Goal: Task Accomplishment & Management: Use online tool/utility

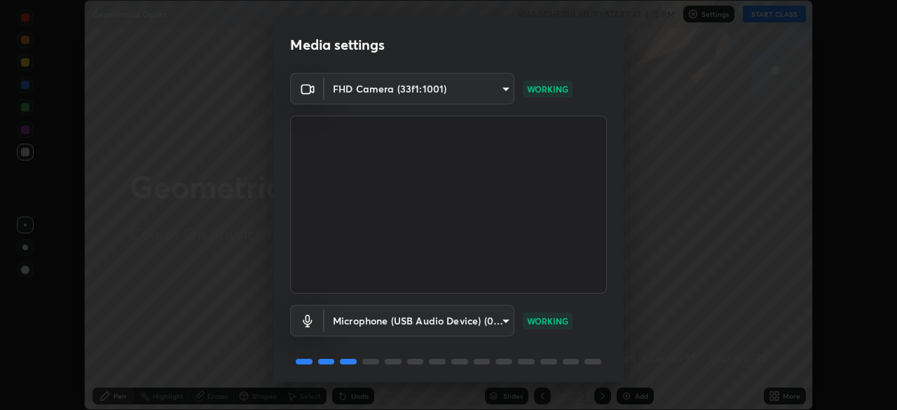
scroll to position [50, 0]
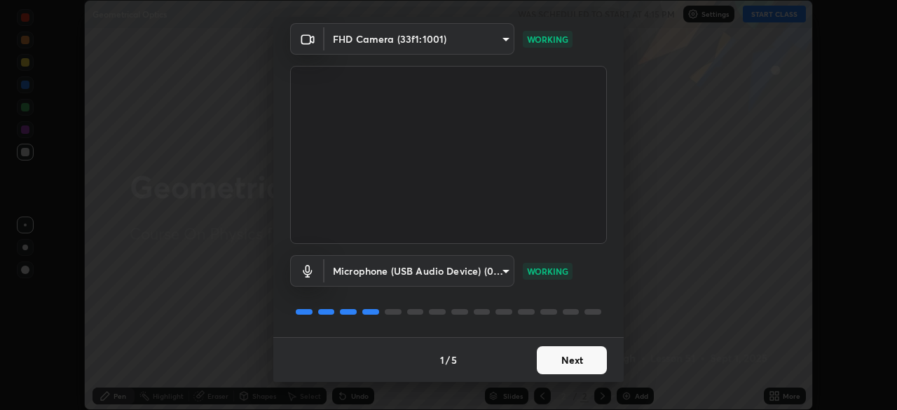
click at [545, 360] on button "Next" at bounding box center [572, 360] width 70 height 28
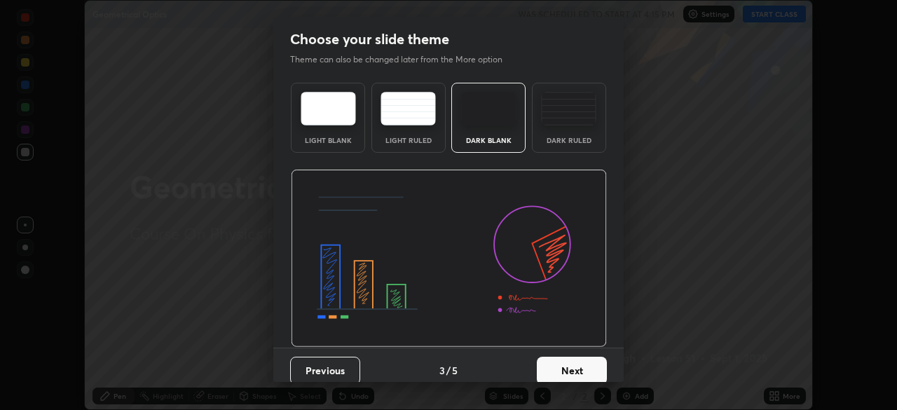
click at [548, 365] on button "Next" at bounding box center [572, 371] width 70 height 28
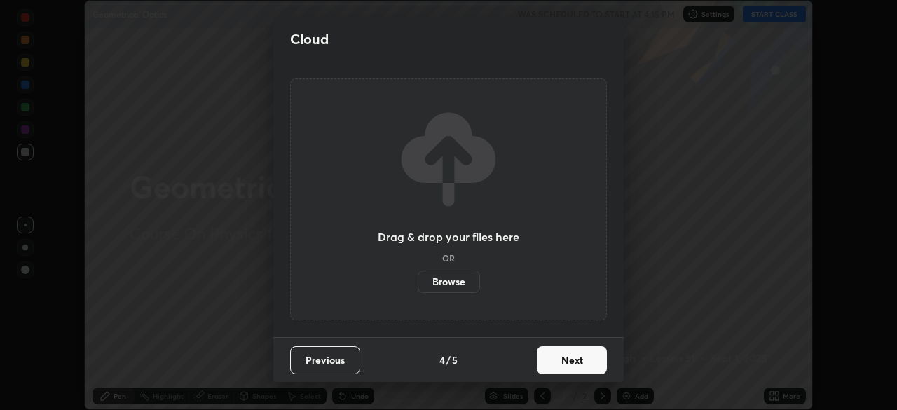
click at [551, 355] on button "Next" at bounding box center [572, 360] width 70 height 28
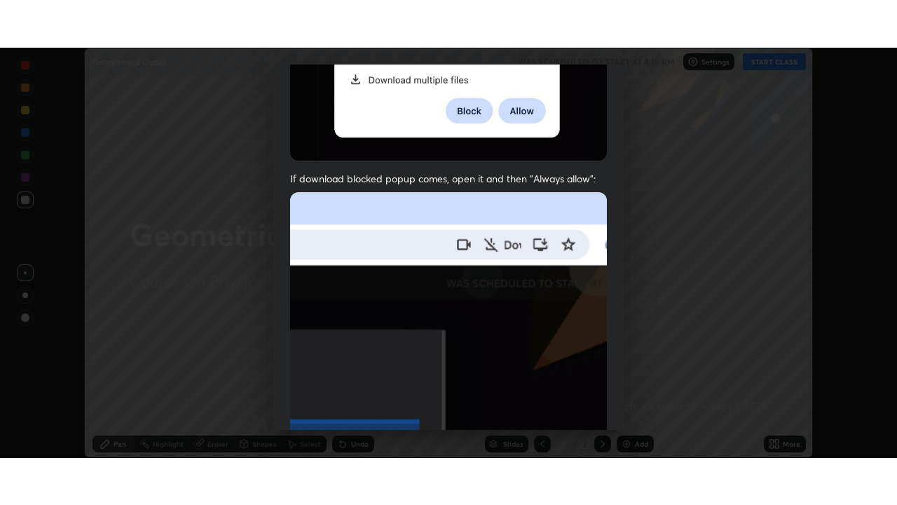
scroll to position [336, 0]
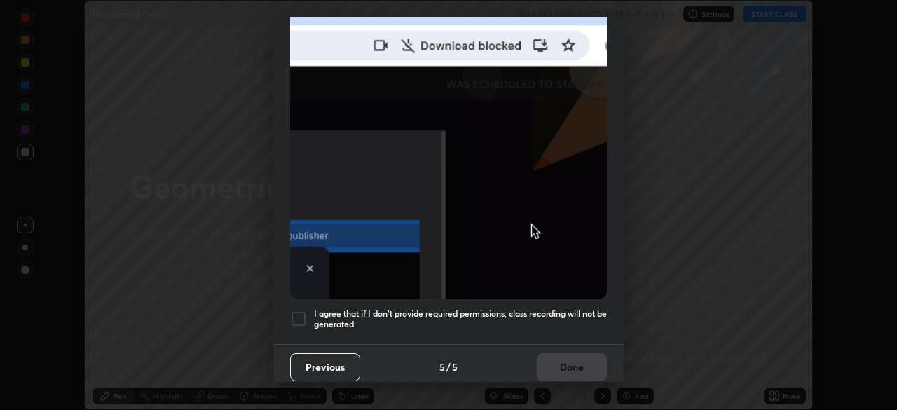
click at [516, 308] on h5 "I agree that if I don't provide required permissions, class recording will not …" at bounding box center [460, 319] width 293 height 22
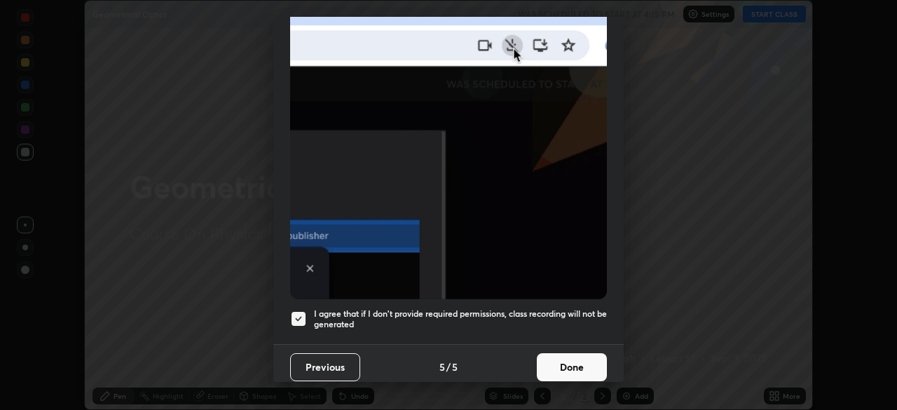
click at [548, 358] on button "Done" at bounding box center [572, 367] width 70 height 28
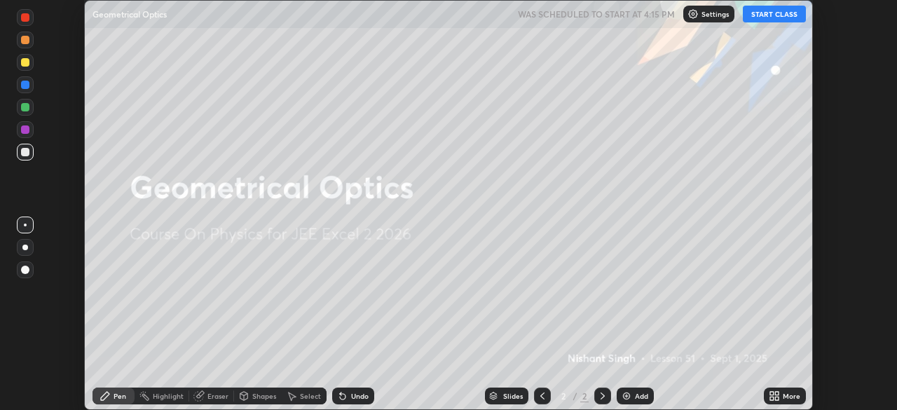
click at [766, 13] on button "START CLASS" at bounding box center [774, 14] width 63 height 17
click at [772, 398] on icon at bounding box center [773, 399] width 4 height 4
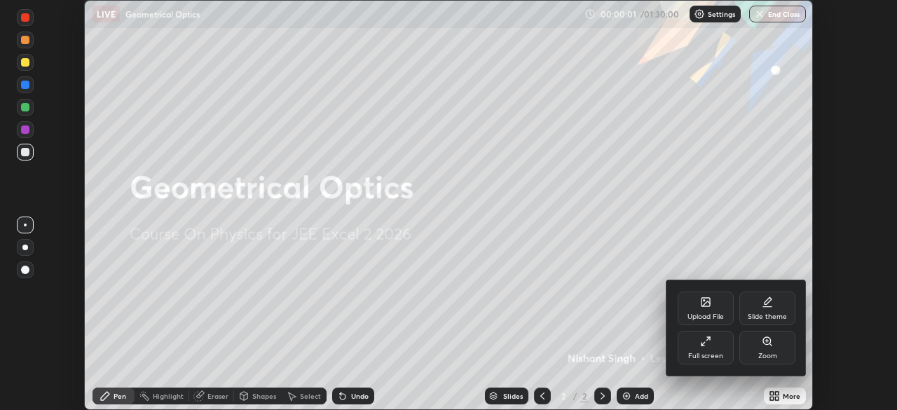
click at [724, 348] on div "Full screen" at bounding box center [706, 348] width 56 height 34
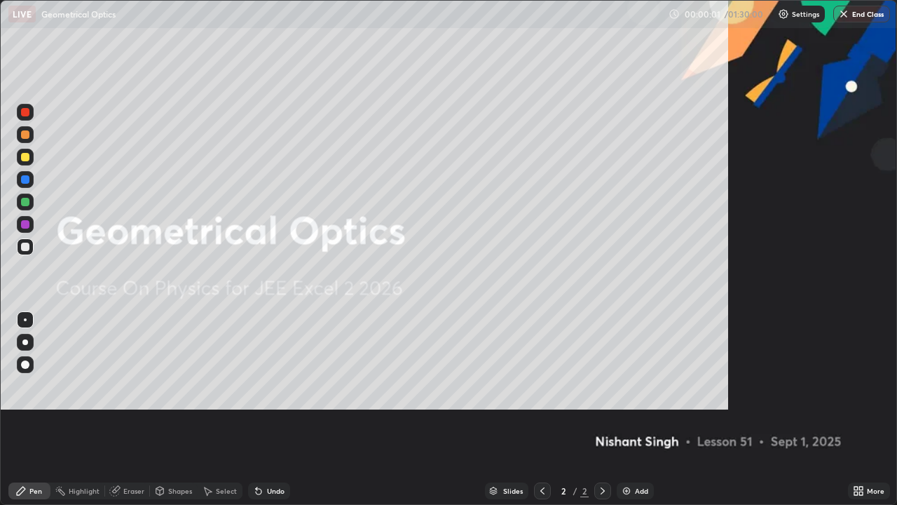
scroll to position [505, 897]
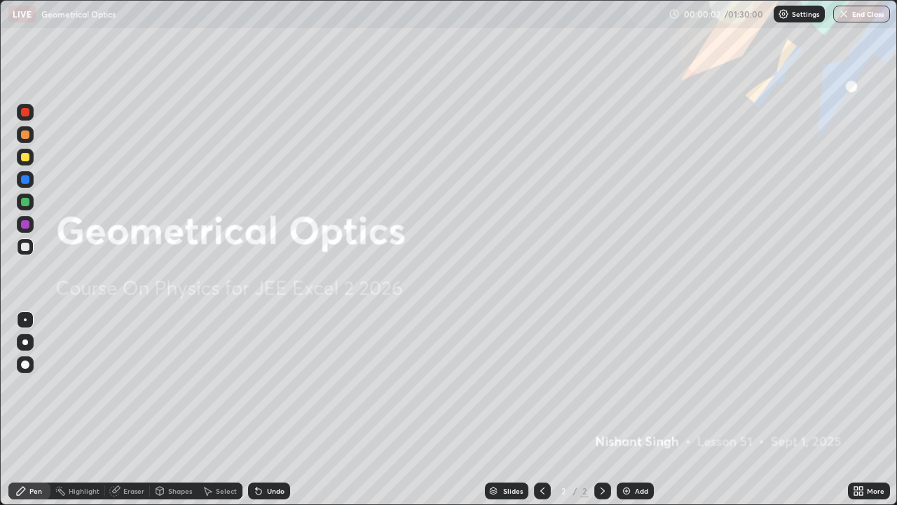
click at [633, 409] on div "Add" at bounding box center [635, 490] width 37 height 17
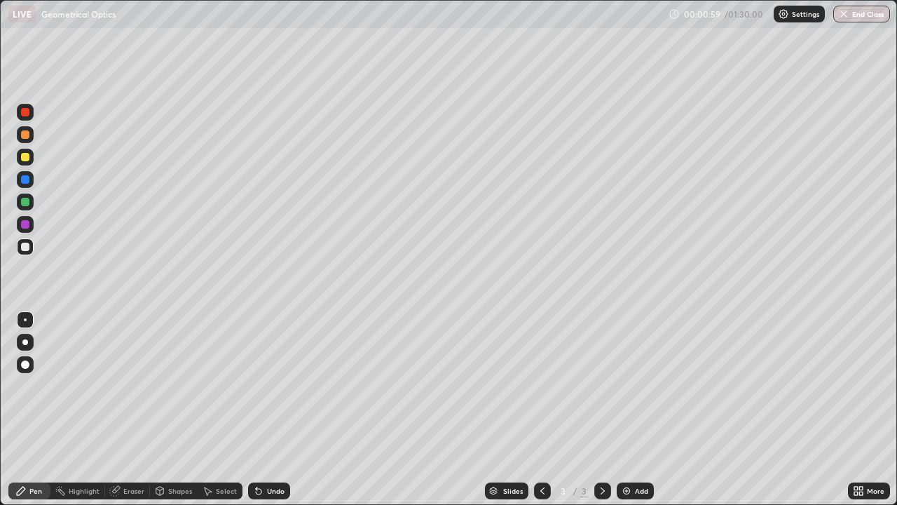
click at [177, 409] on div "Shapes" at bounding box center [180, 490] width 24 height 7
click at [271, 409] on div "Undo" at bounding box center [269, 490] width 42 height 17
click at [29, 409] on div "Pen" at bounding box center [29, 490] width 42 height 17
click at [172, 409] on div "Shapes" at bounding box center [180, 490] width 24 height 7
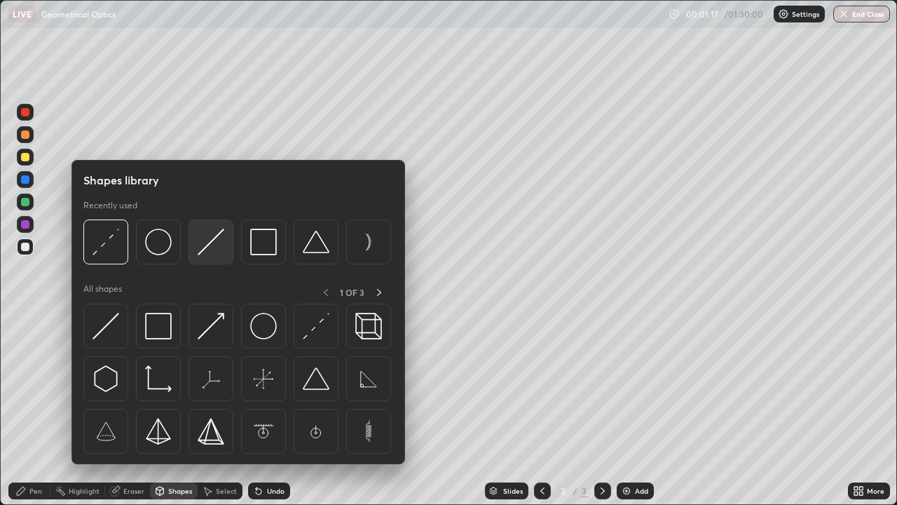
click at [204, 250] on img at bounding box center [211, 242] width 27 height 27
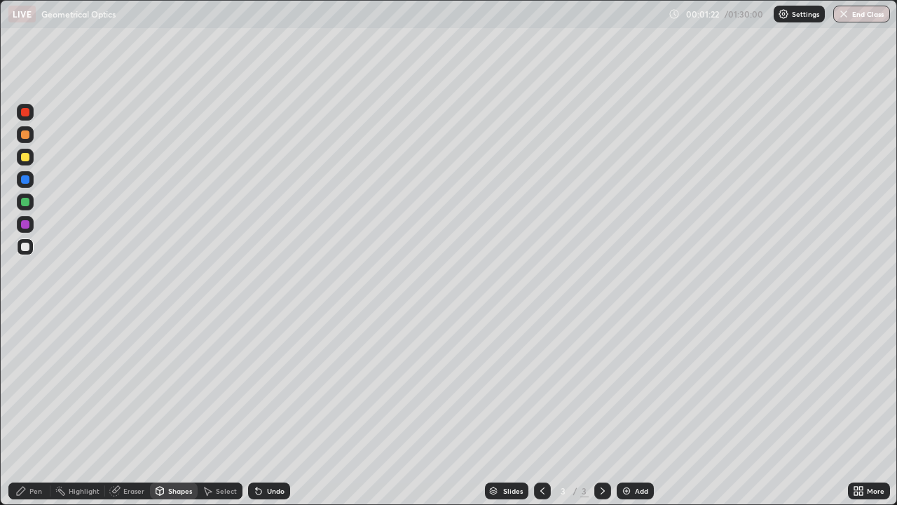
click at [22, 409] on icon at bounding box center [21, 491] width 8 height 8
click at [25, 158] on div at bounding box center [25, 157] width 8 height 8
click at [171, 409] on div "Shapes" at bounding box center [180, 490] width 24 height 7
click at [22, 137] on div at bounding box center [25, 134] width 8 height 8
click at [25, 409] on icon at bounding box center [20, 490] width 11 height 11
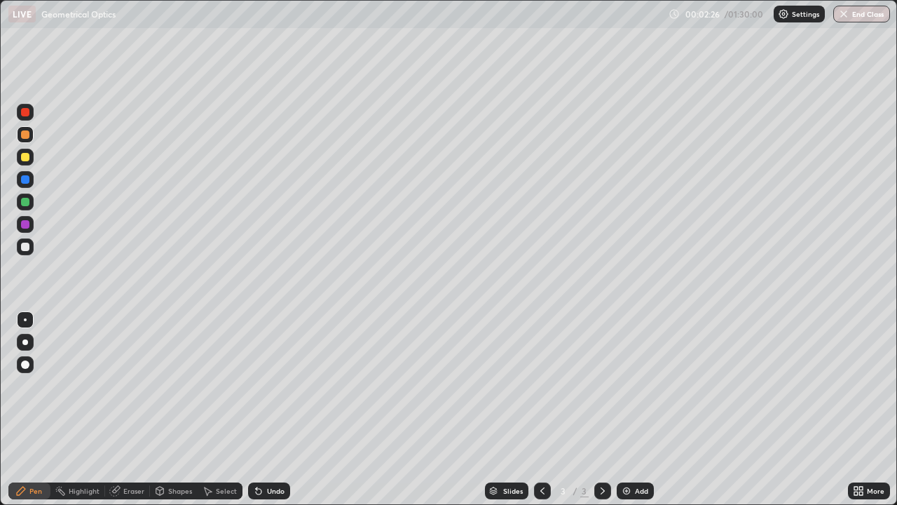
click at [176, 409] on div "Shapes" at bounding box center [180, 490] width 24 height 7
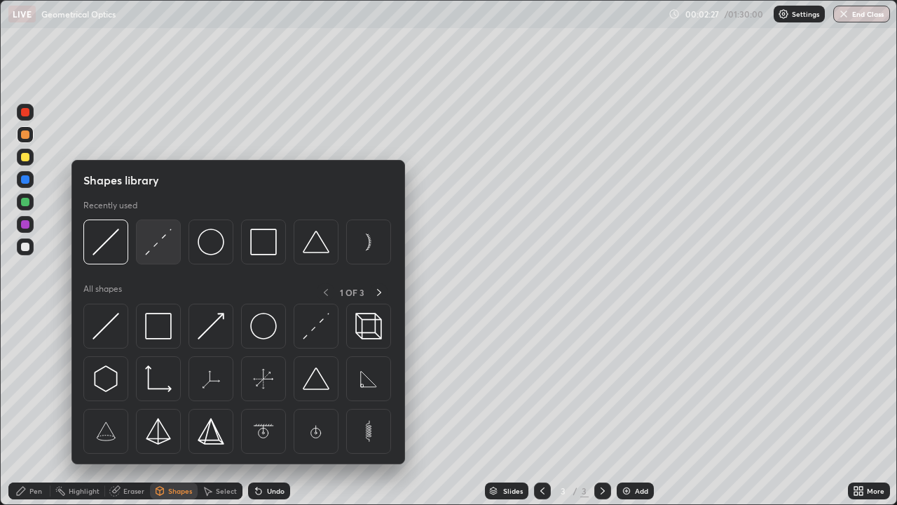
click at [157, 248] on img at bounding box center [158, 242] width 27 height 27
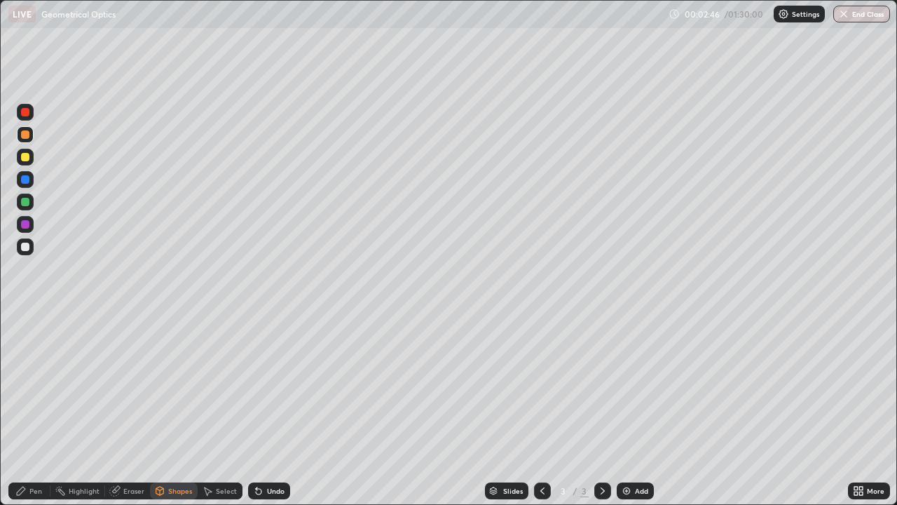
click at [27, 138] on div at bounding box center [25, 134] width 8 height 8
click at [175, 409] on div "Shapes" at bounding box center [180, 490] width 24 height 7
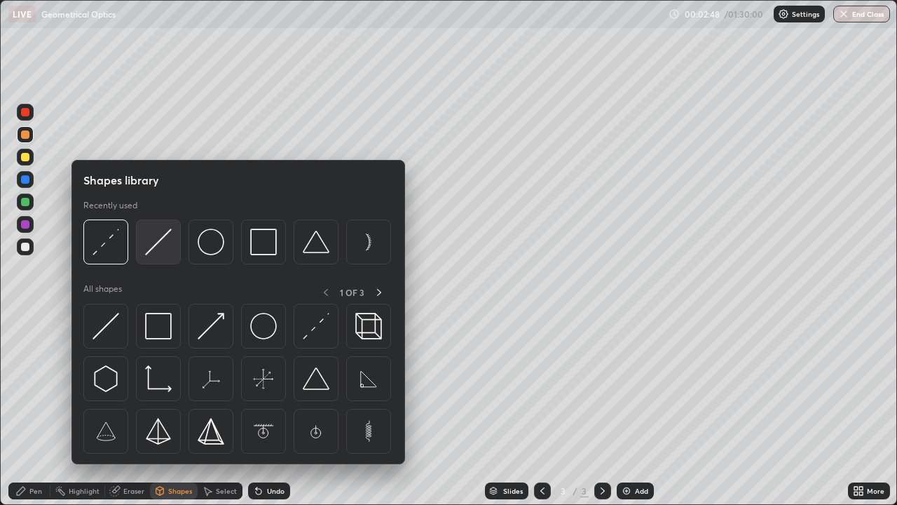
click at [158, 245] on img at bounding box center [158, 242] width 27 height 27
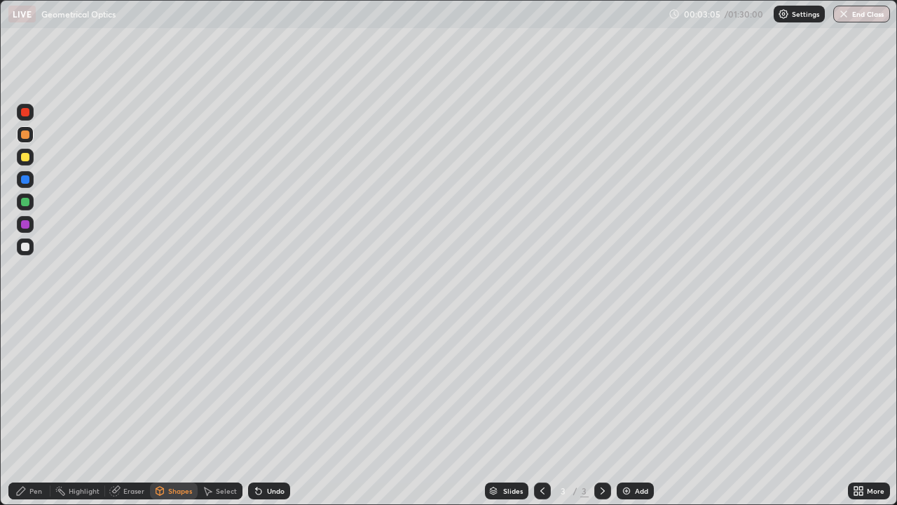
click at [27, 179] on div at bounding box center [25, 179] width 8 height 8
click at [34, 409] on div "Pen" at bounding box center [35, 490] width 13 height 7
click at [24, 205] on div at bounding box center [25, 202] width 8 height 8
click at [27, 247] on div at bounding box center [25, 247] width 8 height 8
click at [23, 201] on div at bounding box center [25, 202] width 8 height 8
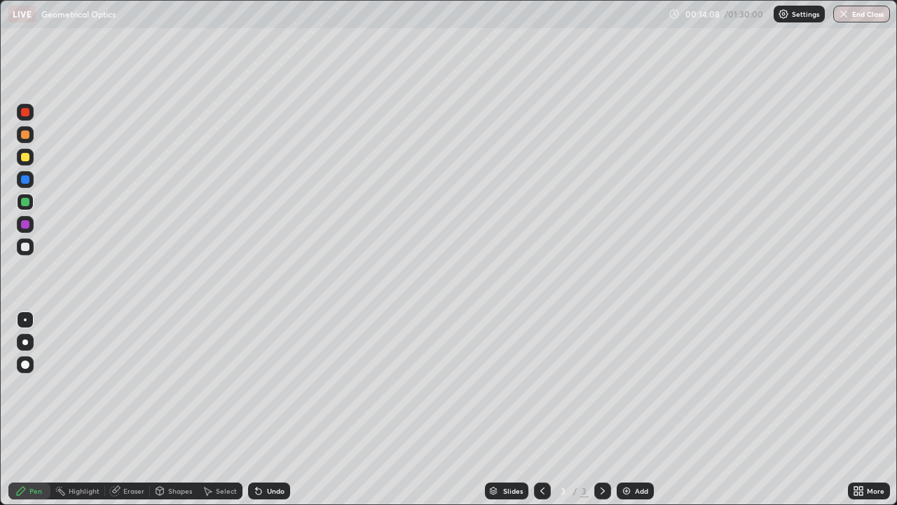
click at [595, 409] on div at bounding box center [603, 490] width 17 height 17
click at [624, 409] on img at bounding box center [626, 490] width 11 height 11
click at [25, 157] on div at bounding box center [25, 157] width 8 height 8
click at [601, 409] on icon at bounding box center [602, 490] width 11 height 11
click at [625, 409] on img at bounding box center [626, 490] width 11 height 11
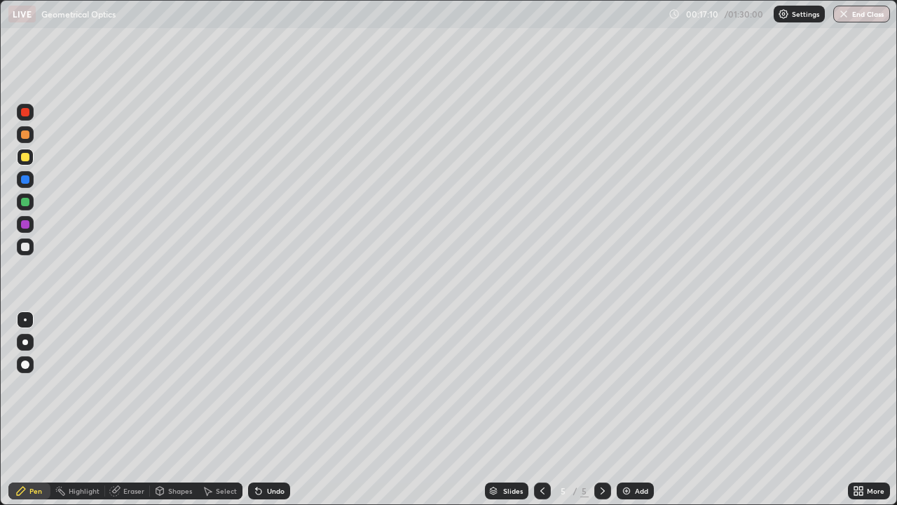
click at [29, 250] on div at bounding box center [25, 246] width 17 height 17
click at [24, 158] on div at bounding box center [25, 157] width 8 height 8
click at [28, 249] on div at bounding box center [25, 247] width 8 height 8
click at [27, 247] on div at bounding box center [25, 247] width 8 height 8
click at [262, 409] on icon at bounding box center [258, 490] width 11 height 11
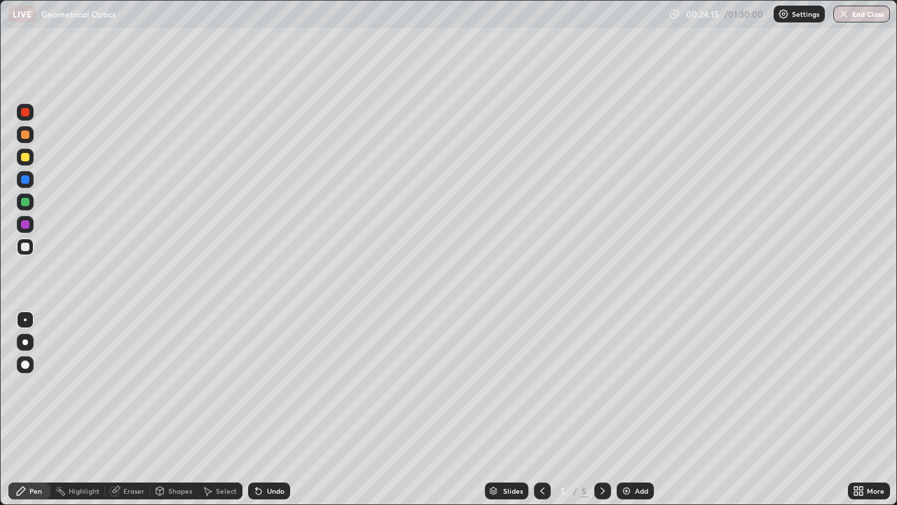
click at [262, 409] on icon at bounding box center [258, 490] width 11 height 11
click at [267, 409] on div "Undo" at bounding box center [276, 490] width 18 height 7
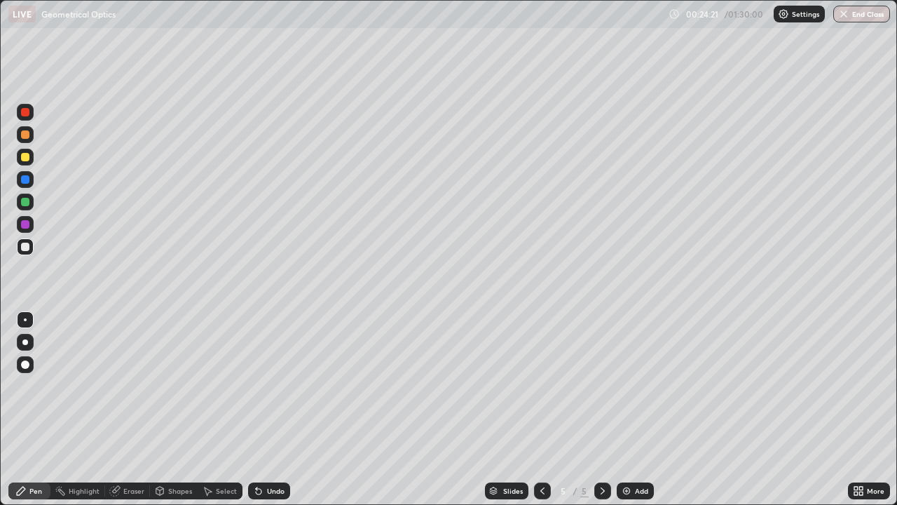
click at [267, 409] on div "Undo" at bounding box center [276, 490] width 18 height 7
click at [641, 409] on div "Add" at bounding box center [635, 490] width 37 height 17
click at [26, 202] on div at bounding box center [25, 202] width 8 height 8
click at [25, 249] on div at bounding box center [25, 247] width 8 height 8
click at [265, 409] on div "Undo" at bounding box center [269, 490] width 42 height 17
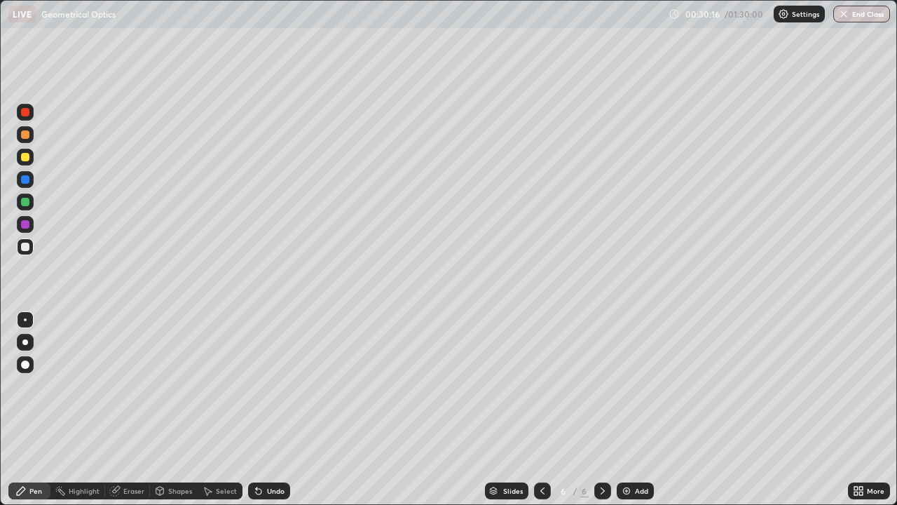
click at [265, 409] on div "Undo" at bounding box center [269, 490] width 42 height 17
click at [267, 409] on div "Undo" at bounding box center [276, 490] width 18 height 7
click at [602, 409] on icon at bounding box center [602, 490] width 11 height 11
click at [631, 409] on img at bounding box center [626, 490] width 11 height 11
click at [177, 409] on div "Shapes" at bounding box center [180, 490] width 24 height 7
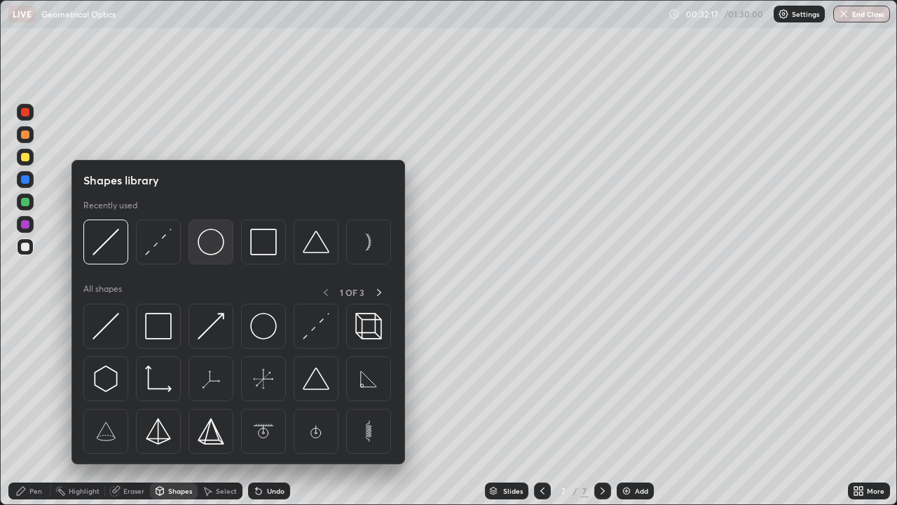
click at [206, 246] on img at bounding box center [211, 242] width 27 height 27
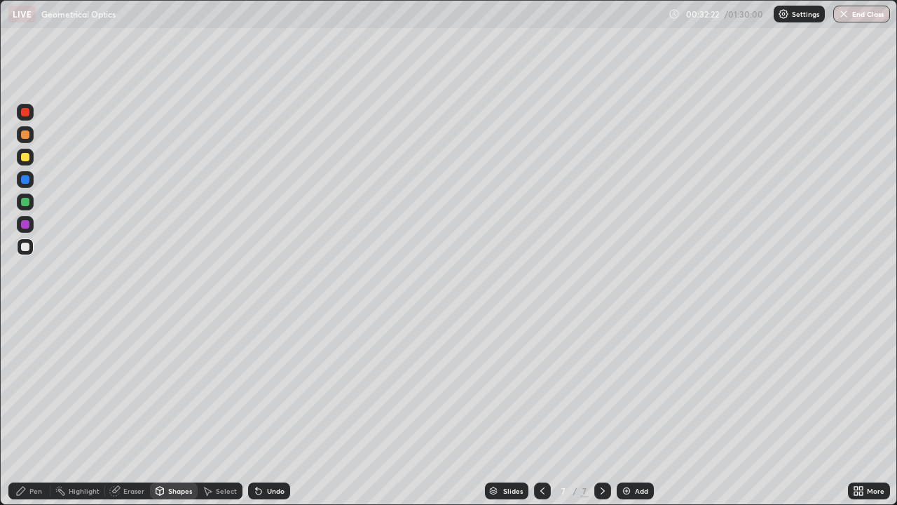
click at [36, 409] on div "Pen" at bounding box center [35, 490] width 13 height 7
click at [176, 409] on div "Shapes" at bounding box center [180, 490] width 24 height 7
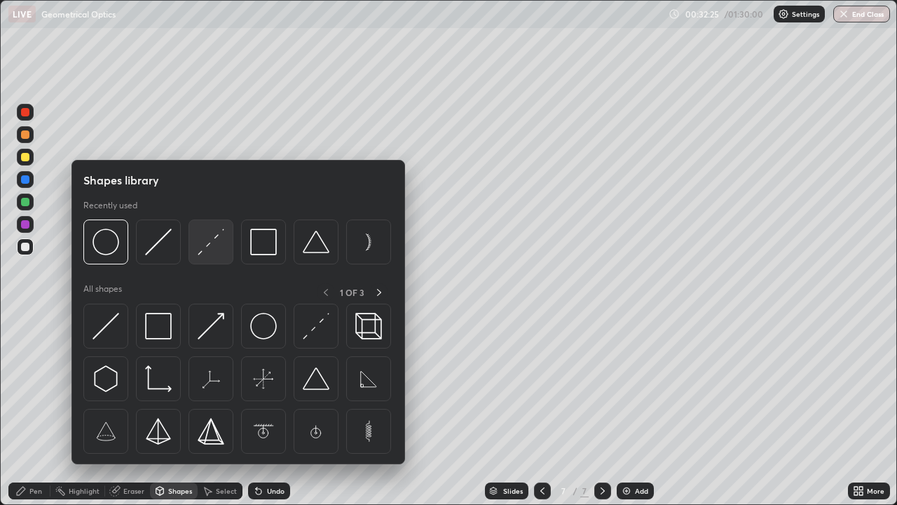
click at [215, 248] on img at bounding box center [211, 242] width 27 height 27
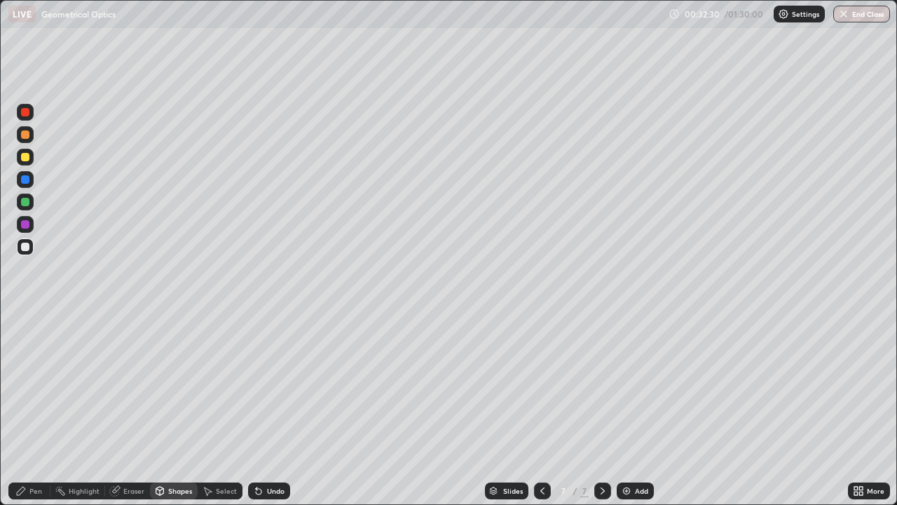
click at [175, 409] on div "Shapes" at bounding box center [180, 490] width 24 height 7
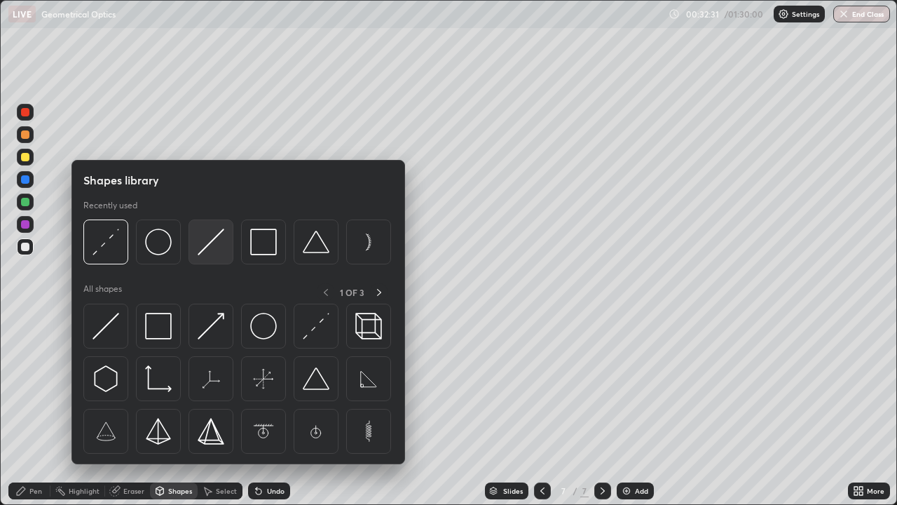
click at [207, 240] on img at bounding box center [211, 242] width 27 height 27
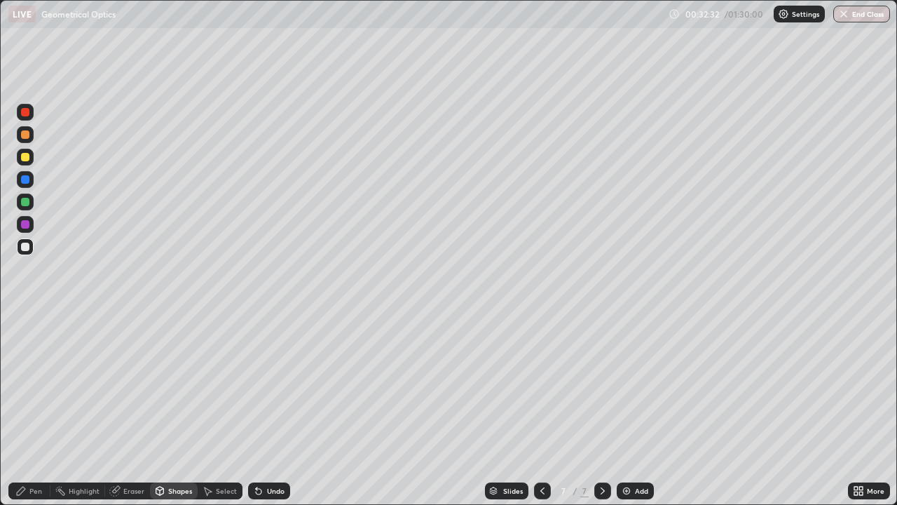
click at [24, 161] on div at bounding box center [25, 157] width 8 height 8
click at [26, 204] on div at bounding box center [25, 202] width 8 height 8
click at [29, 409] on div "Pen" at bounding box center [29, 490] width 42 height 17
click at [23, 246] on div at bounding box center [25, 247] width 8 height 8
click at [262, 409] on div "Undo" at bounding box center [269, 490] width 42 height 17
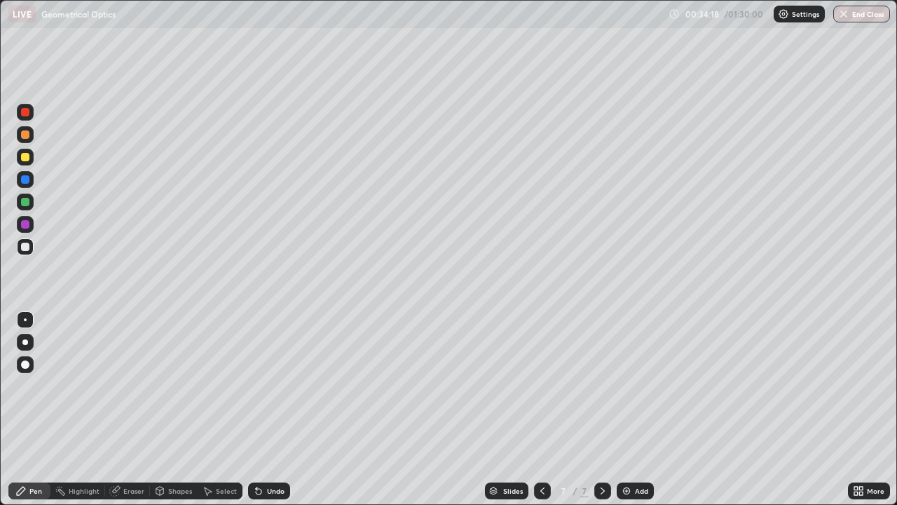
click at [262, 409] on div "Undo" at bounding box center [269, 490] width 42 height 17
click at [267, 409] on div "Undo" at bounding box center [276, 490] width 18 height 7
click at [256, 409] on icon at bounding box center [256, 487] width 1 height 1
click at [601, 409] on icon at bounding box center [602, 490] width 11 height 11
click at [635, 409] on div "Add" at bounding box center [641, 490] width 13 height 7
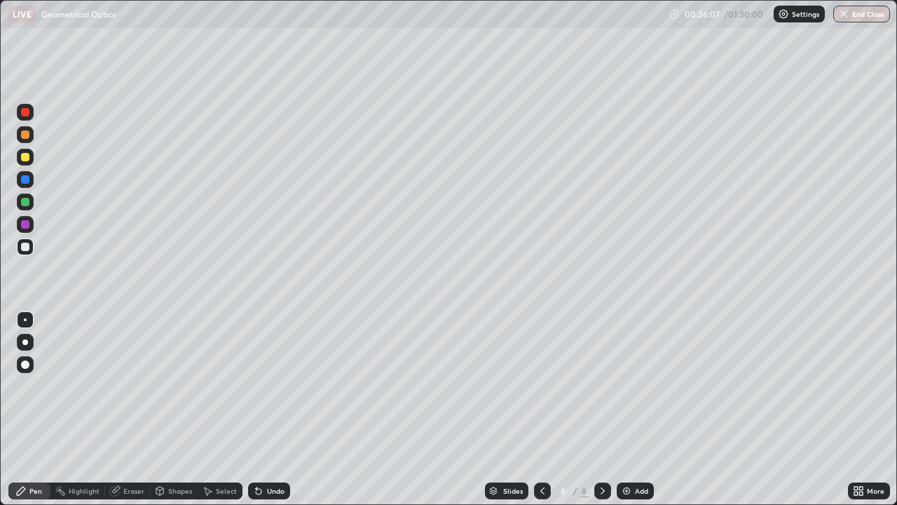
click at [216, 409] on div "Select" at bounding box center [226, 490] width 21 height 7
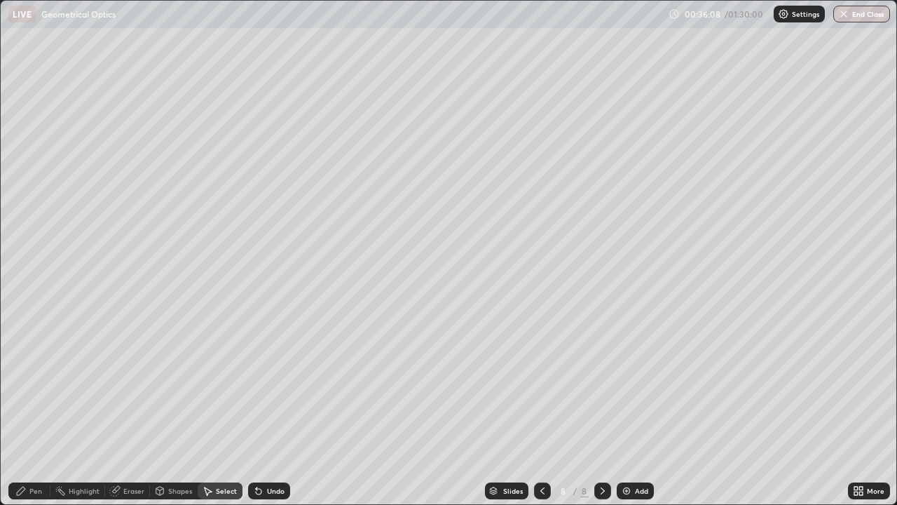
click at [174, 409] on div "Shapes" at bounding box center [180, 490] width 24 height 7
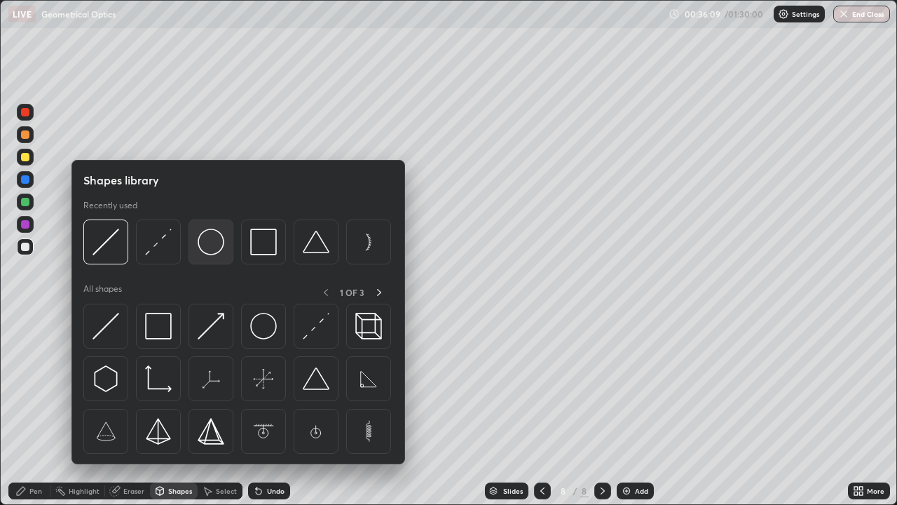
click at [212, 246] on img at bounding box center [211, 242] width 27 height 27
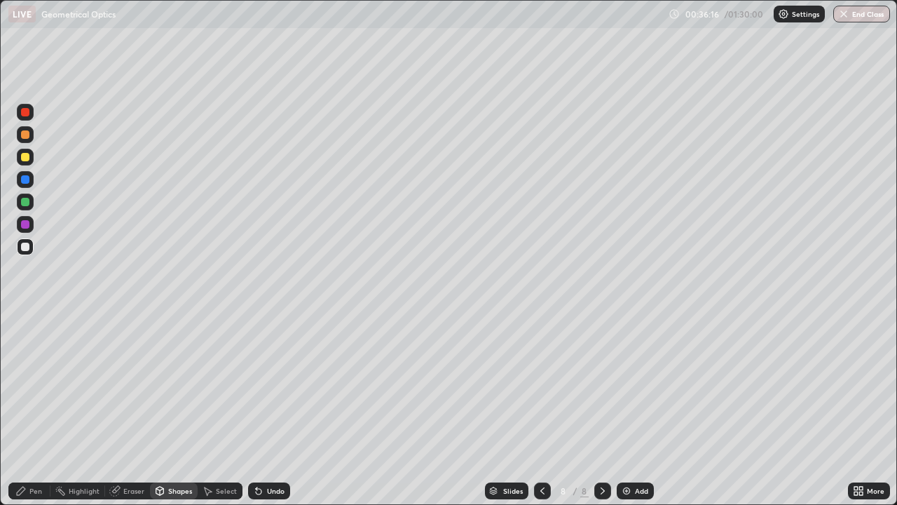
click at [177, 409] on div "Shapes" at bounding box center [180, 490] width 24 height 7
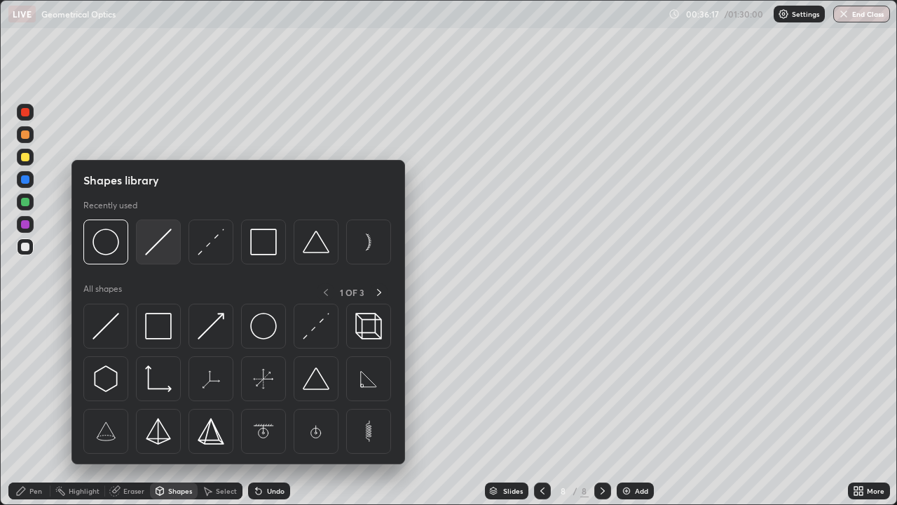
click at [156, 248] on img at bounding box center [158, 242] width 27 height 27
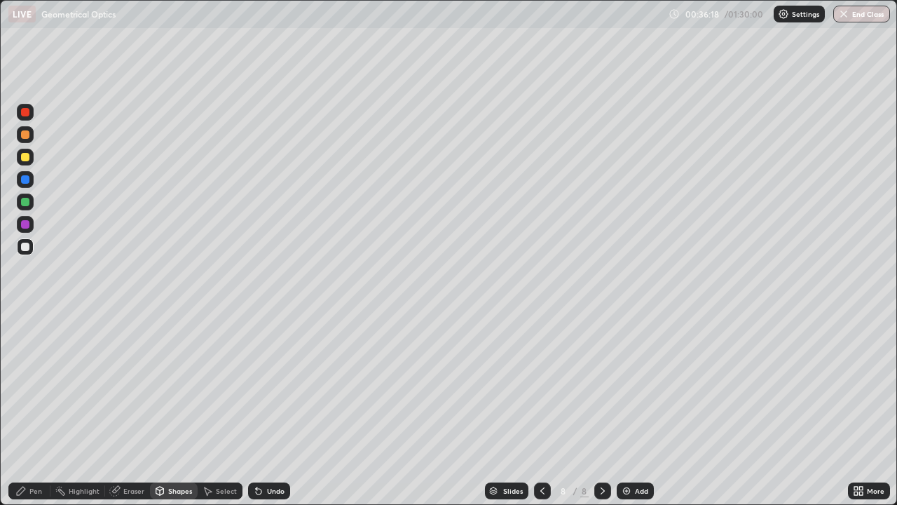
click at [176, 409] on div "Shapes" at bounding box center [180, 490] width 24 height 7
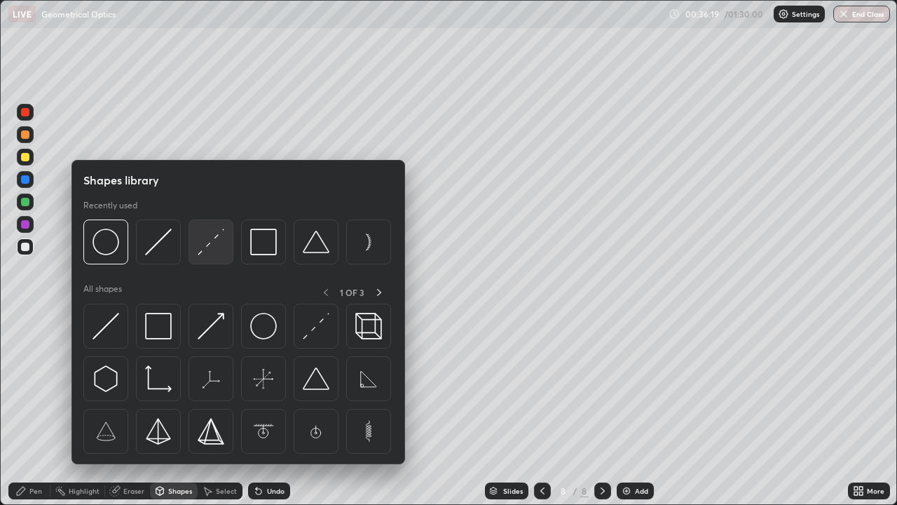
click at [205, 251] on img at bounding box center [211, 242] width 27 height 27
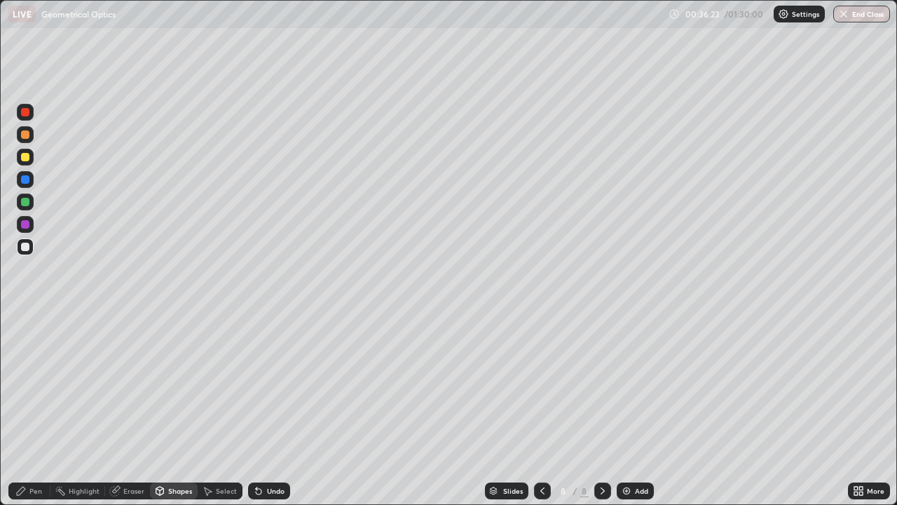
click at [178, 409] on div "Shapes" at bounding box center [180, 490] width 24 height 7
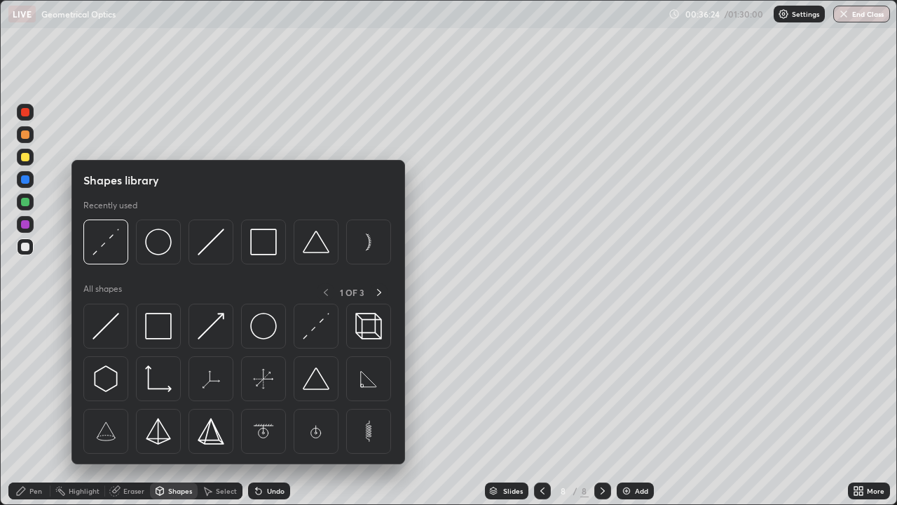
click at [25, 158] on div at bounding box center [25, 157] width 8 height 8
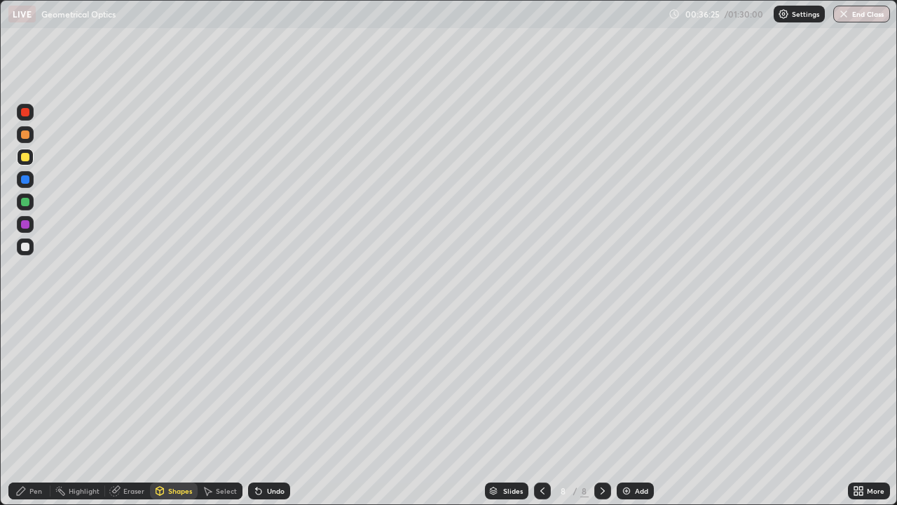
click at [179, 409] on div "Shapes" at bounding box center [180, 490] width 24 height 7
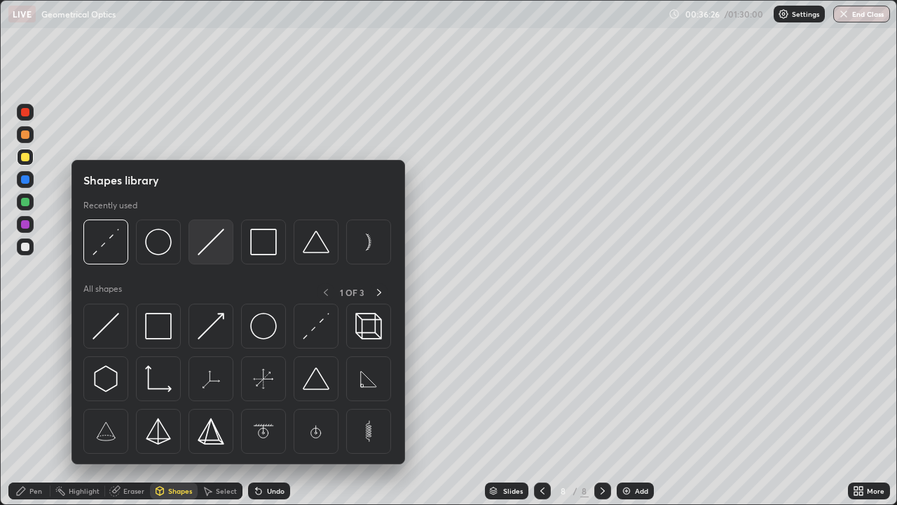
click at [207, 251] on img at bounding box center [211, 242] width 27 height 27
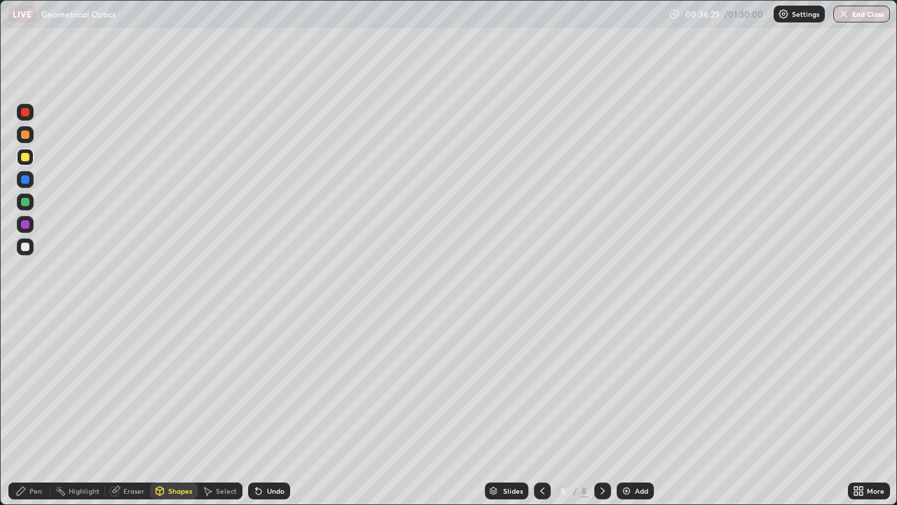
click at [271, 409] on div "Undo" at bounding box center [276, 490] width 18 height 7
click at [32, 409] on div "Pen" at bounding box center [35, 490] width 13 height 7
click at [29, 251] on div at bounding box center [25, 246] width 17 height 17
click at [642, 409] on div "Add" at bounding box center [641, 490] width 13 height 7
click at [182, 409] on div "Shapes" at bounding box center [180, 490] width 24 height 7
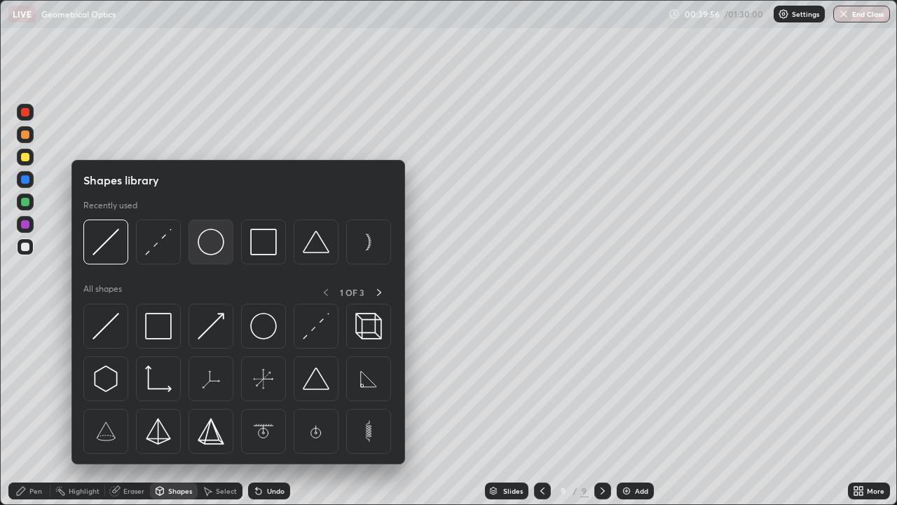
click at [215, 248] on img at bounding box center [211, 242] width 27 height 27
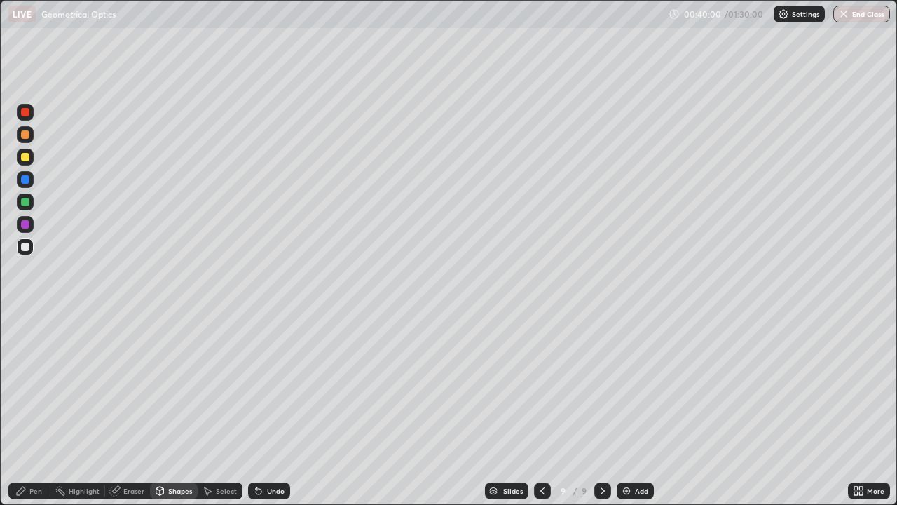
click at [177, 409] on div "Shapes" at bounding box center [180, 490] width 24 height 7
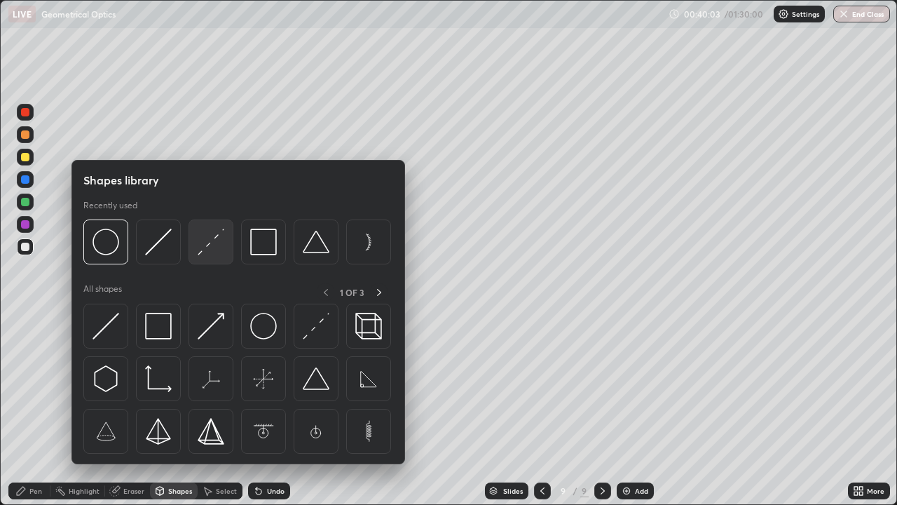
click at [210, 250] on img at bounding box center [211, 242] width 27 height 27
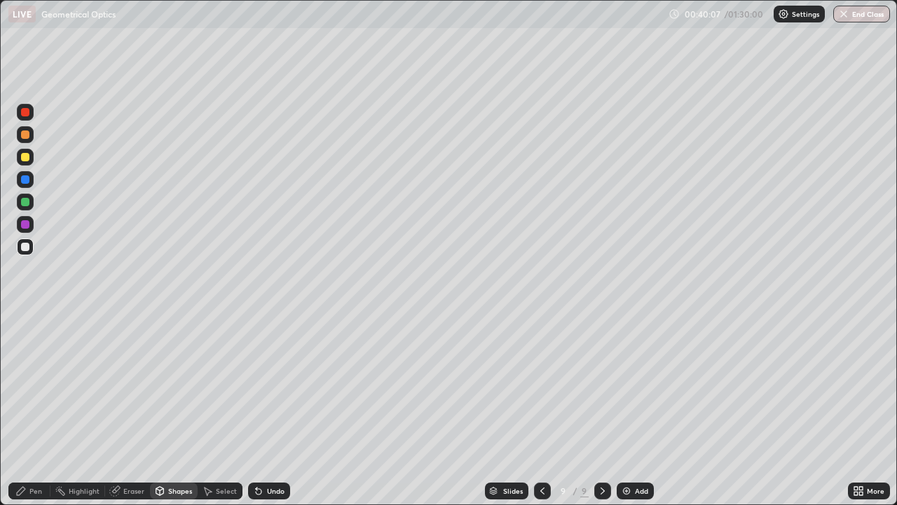
click at [27, 158] on div at bounding box center [25, 157] width 8 height 8
click at [175, 409] on div "Shapes" at bounding box center [180, 490] width 24 height 7
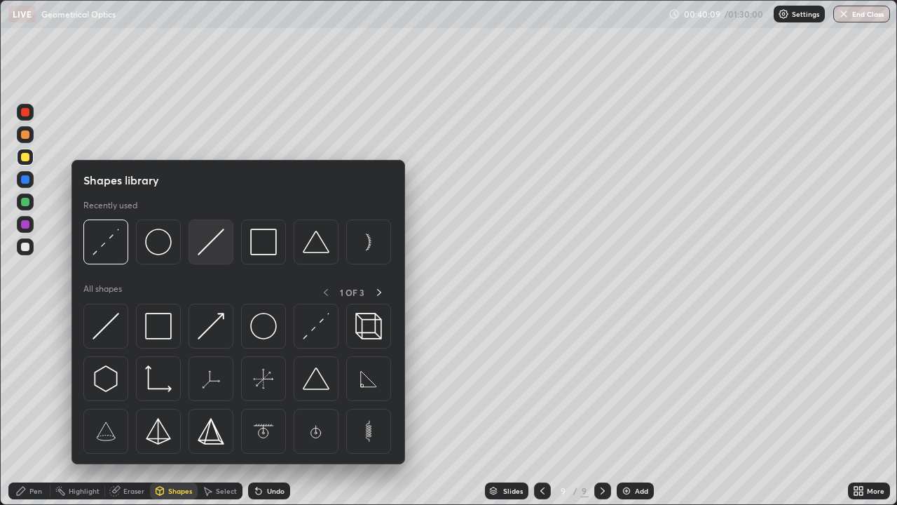
click at [205, 245] on img at bounding box center [211, 242] width 27 height 27
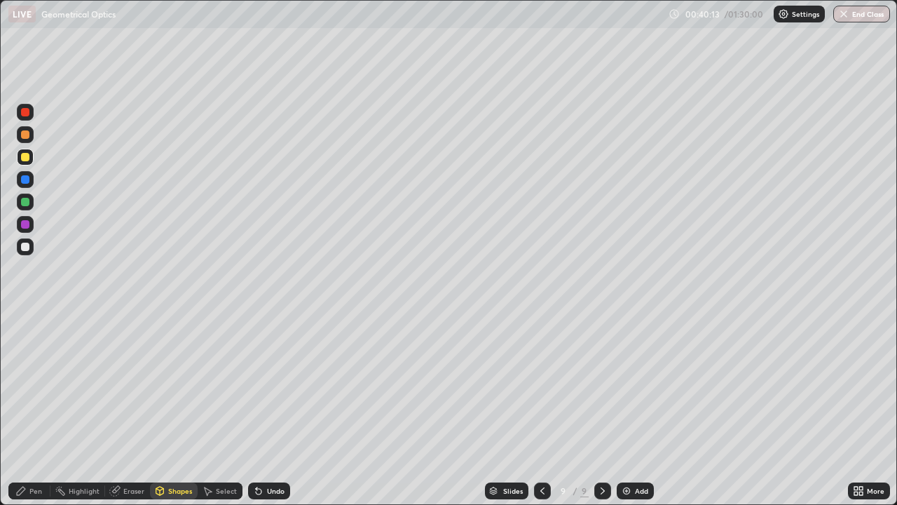
click at [262, 409] on icon at bounding box center [258, 490] width 11 height 11
click at [36, 409] on div "Pen" at bounding box center [35, 490] width 13 height 7
click at [27, 179] on div at bounding box center [25, 179] width 8 height 8
click at [25, 247] on div at bounding box center [25, 247] width 8 height 8
click at [271, 409] on div "Undo" at bounding box center [269, 490] width 42 height 17
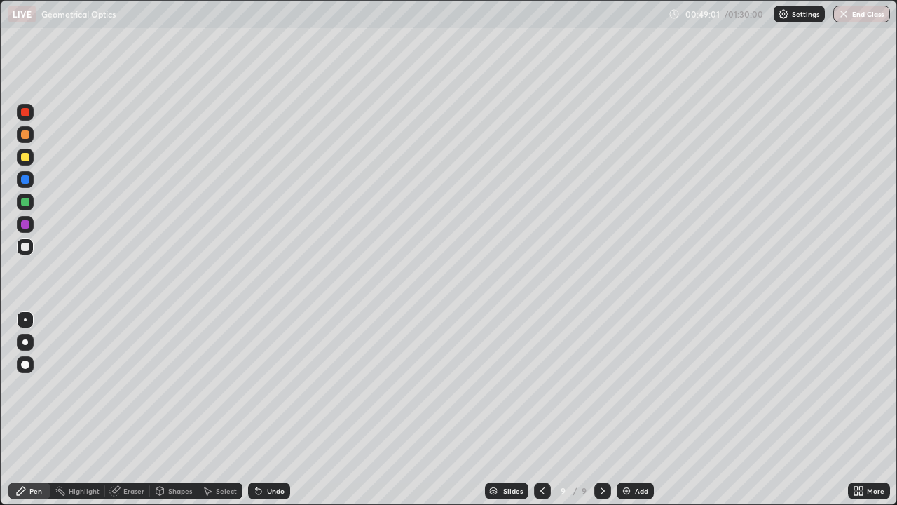
click at [129, 409] on div "Eraser" at bounding box center [133, 490] width 21 height 7
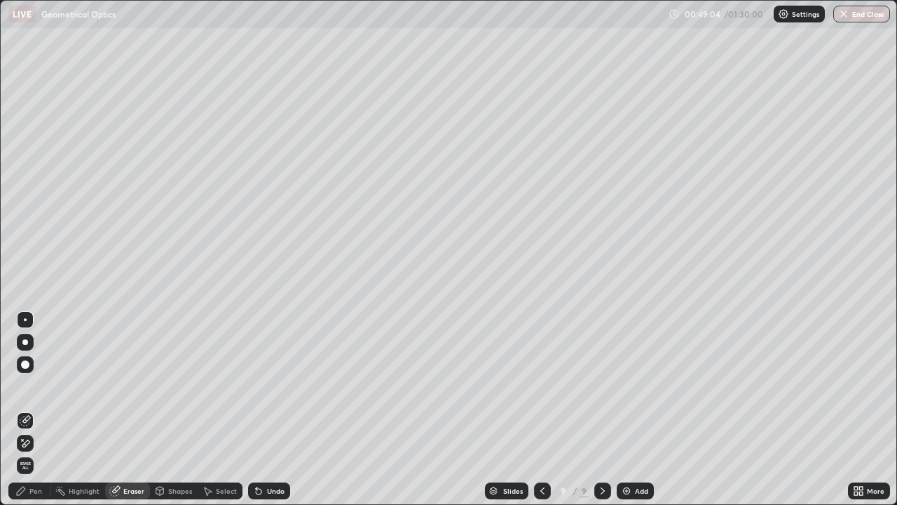
click at [37, 409] on div "Pen" at bounding box center [35, 490] width 13 height 7
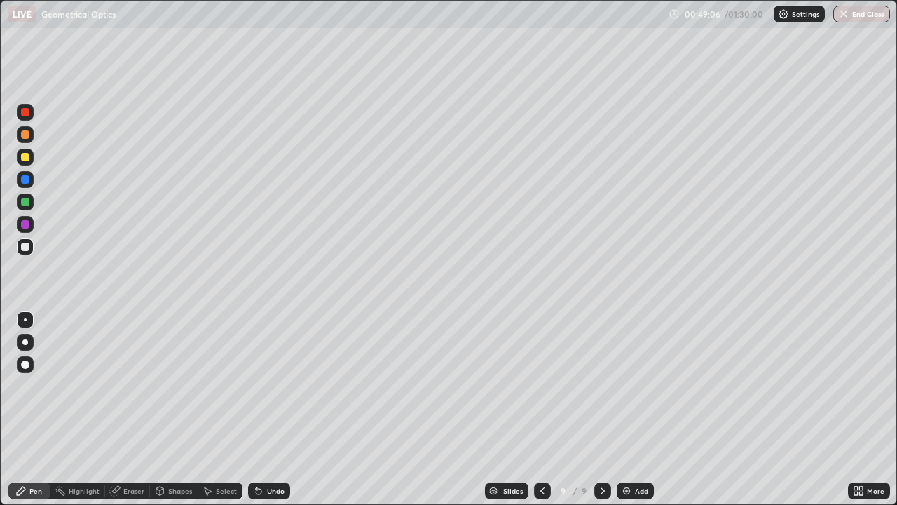
click at [28, 135] on div at bounding box center [25, 134] width 8 height 8
click at [637, 409] on div "Add" at bounding box center [641, 490] width 13 height 7
click at [184, 409] on div "Shapes" at bounding box center [180, 490] width 24 height 7
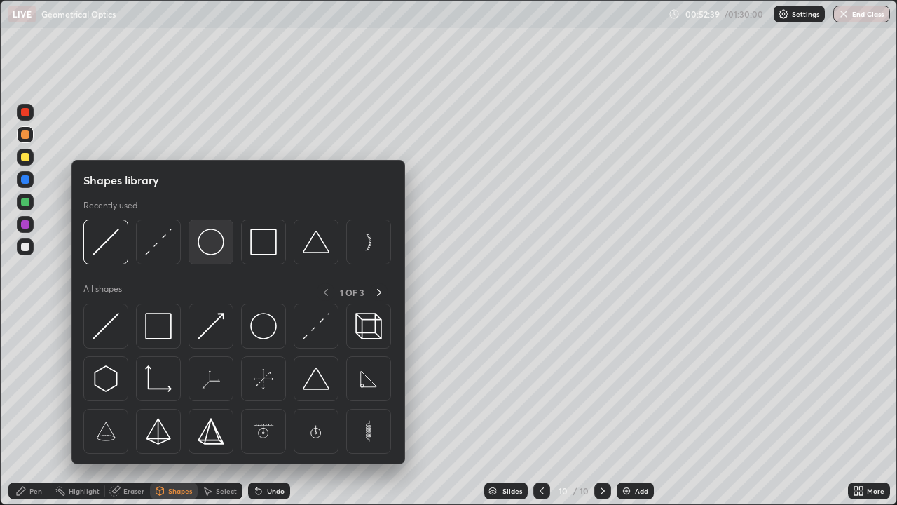
click at [214, 253] on img at bounding box center [211, 242] width 27 height 27
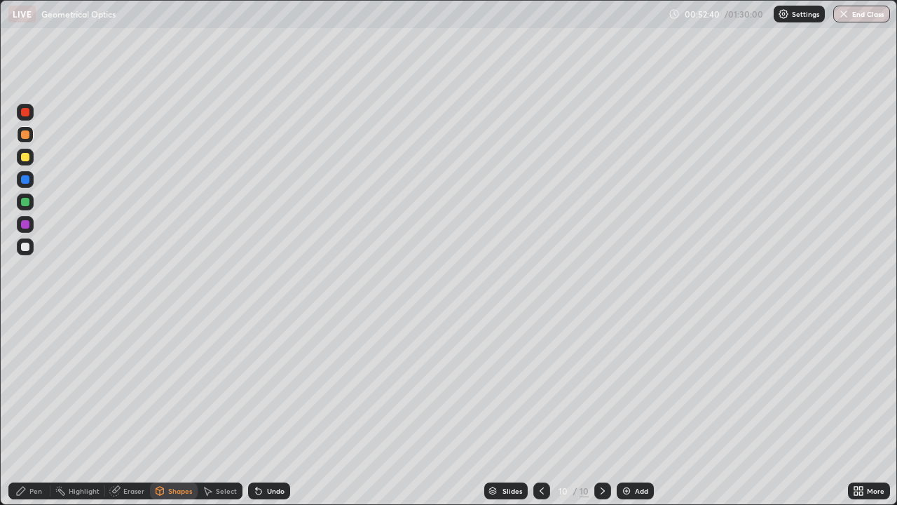
click at [28, 250] on div at bounding box center [25, 247] width 8 height 8
click at [180, 409] on div "Shapes" at bounding box center [174, 490] width 48 height 17
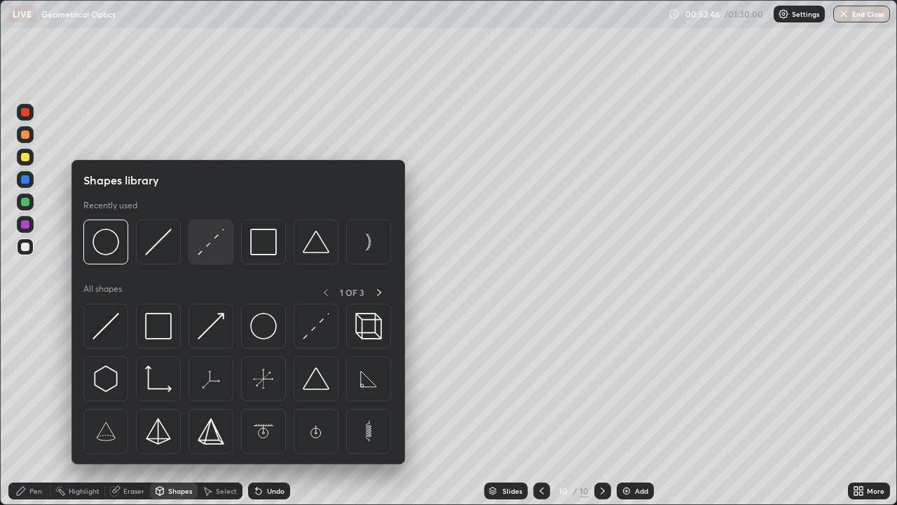
click at [212, 250] on img at bounding box center [211, 242] width 27 height 27
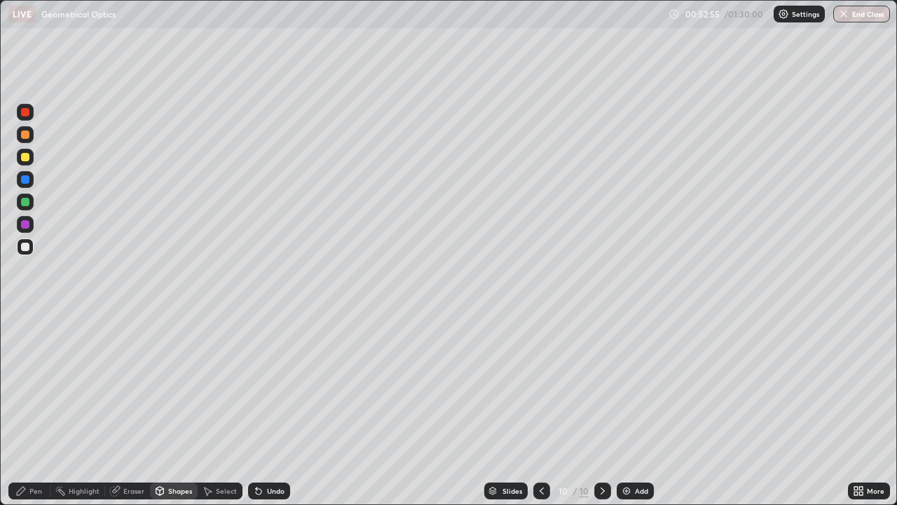
click at [27, 158] on div at bounding box center [25, 157] width 8 height 8
click at [174, 409] on div "Shapes" at bounding box center [180, 490] width 24 height 7
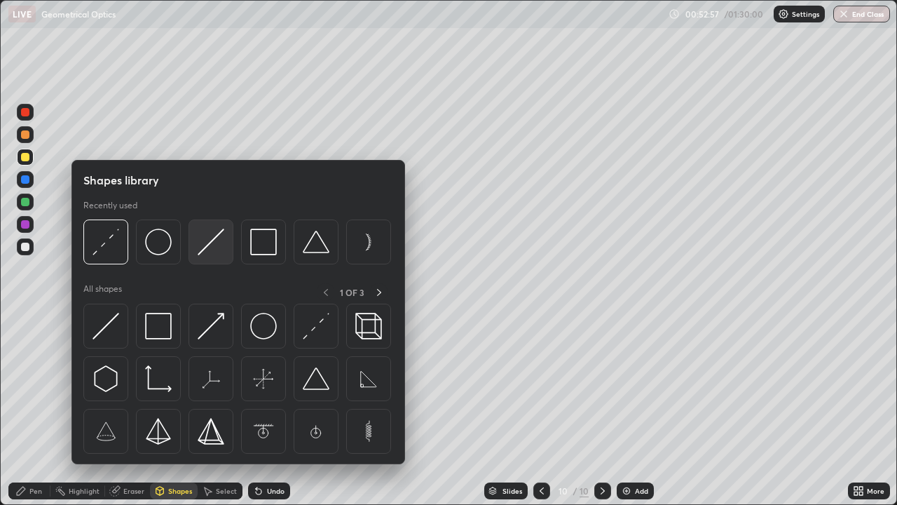
click at [208, 245] on img at bounding box center [211, 242] width 27 height 27
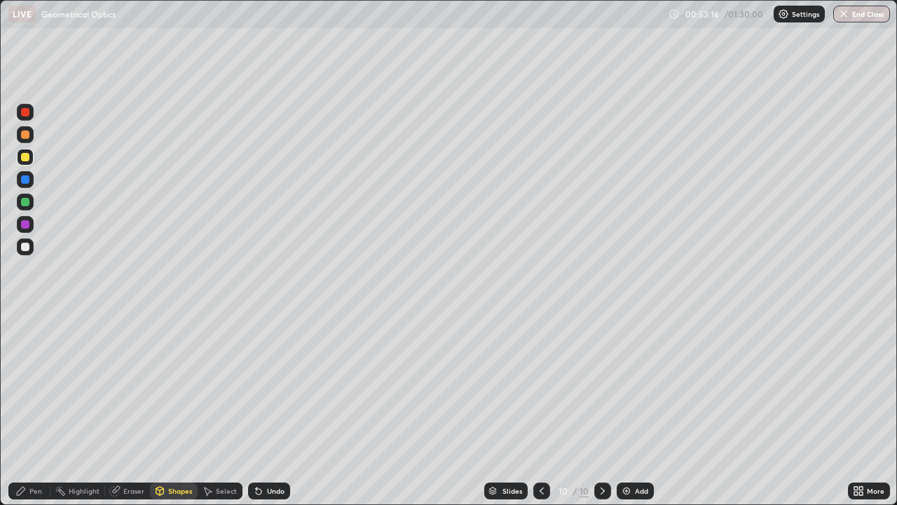
click at [173, 409] on div "Shapes" at bounding box center [180, 490] width 24 height 7
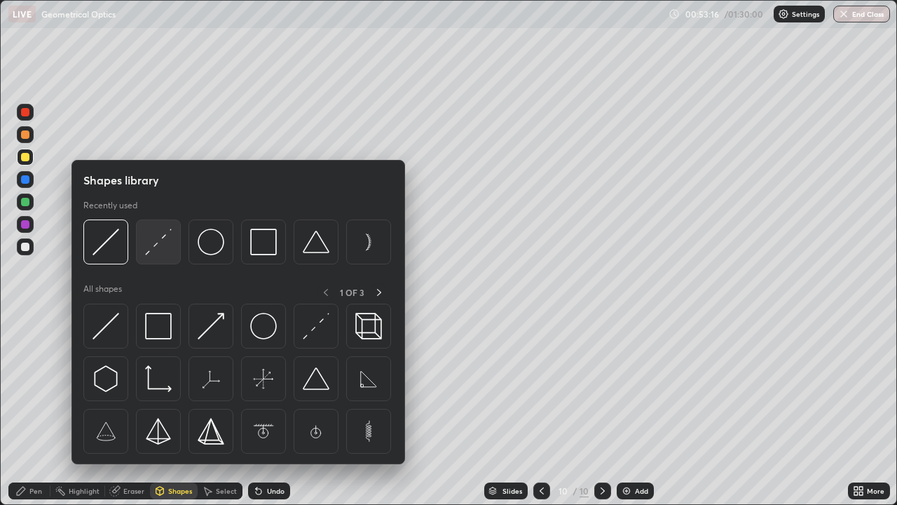
click at [169, 250] on img at bounding box center [158, 242] width 27 height 27
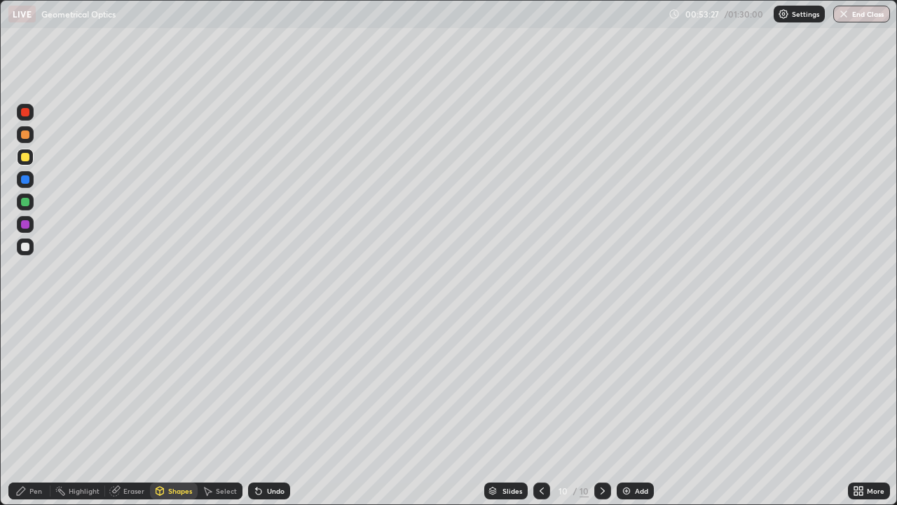
click at [25, 409] on div "Pen" at bounding box center [29, 490] width 42 height 17
click at [27, 253] on div at bounding box center [25, 246] width 17 height 17
click at [257, 409] on icon at bounding box center [259, 492] width 6 height 6
click at [269, 409] on div "Undo" at bounding box center [276, 490] width 18 height 7
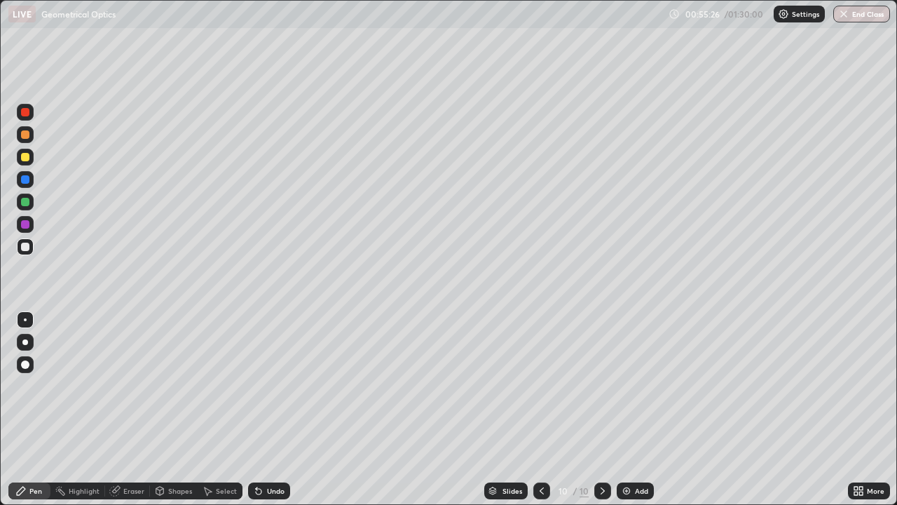
click at [269, 409] on div "Undo" at bounding box center [276, 490] width 18 height 7
click at [602, 409] on icon at bounding box center [602, 490] width 11 height 11
click at [632, 409] on div "Add" at bounding box center [635, 490] width 37 height 17
click at [180, 409] on div "Shapes" at bounding box center [180, 490] width 24 height 7
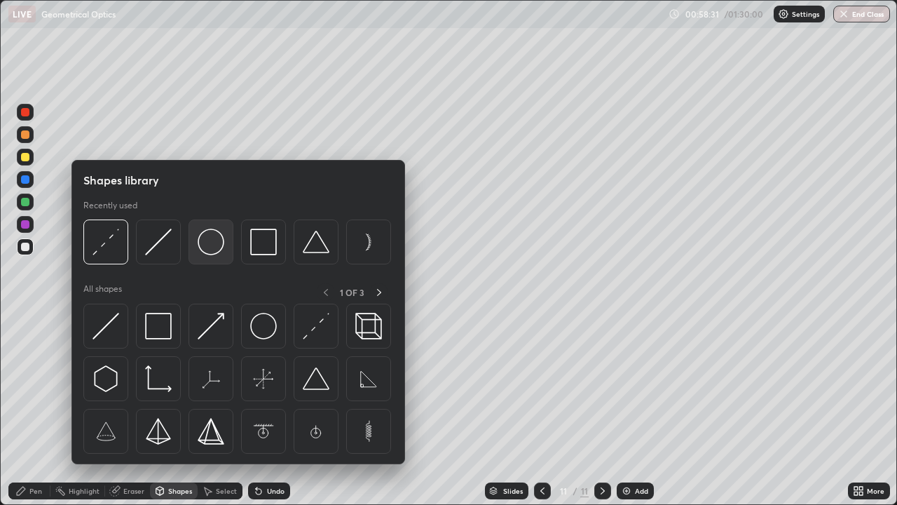
click at [211, 240] on img at bounding box center [211, 242] width 27 height 27
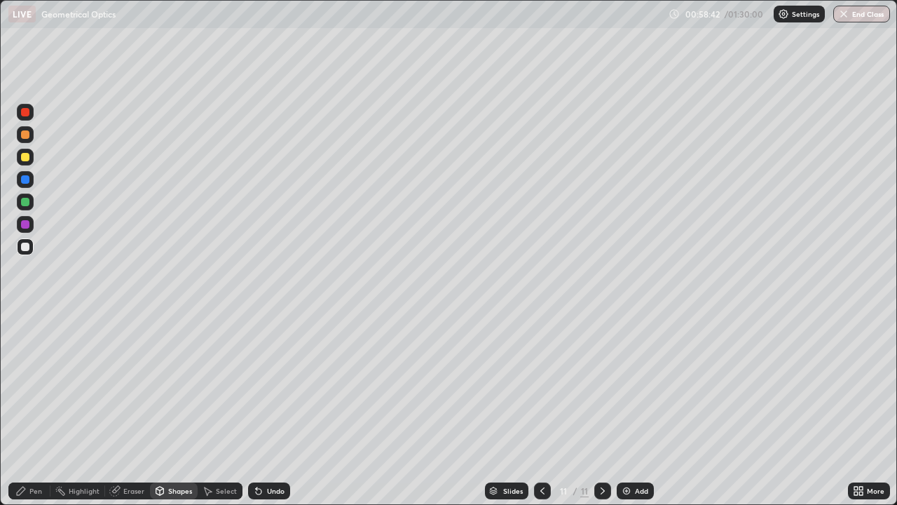
click at [132, 409] on div "Eraser" at bounding box center [133, 490] width 21 height 7
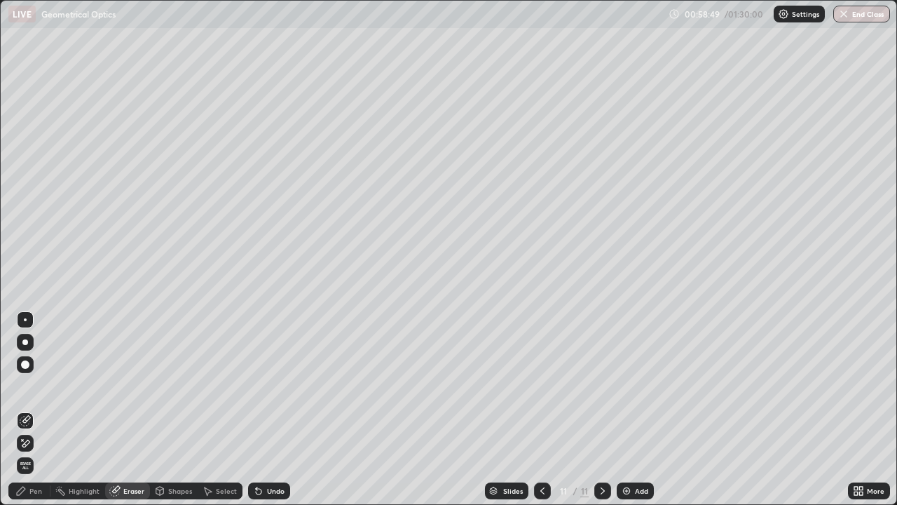
click at [178, 409] on div "Shapes" at bounding box center [180, 490] width 24 height 7
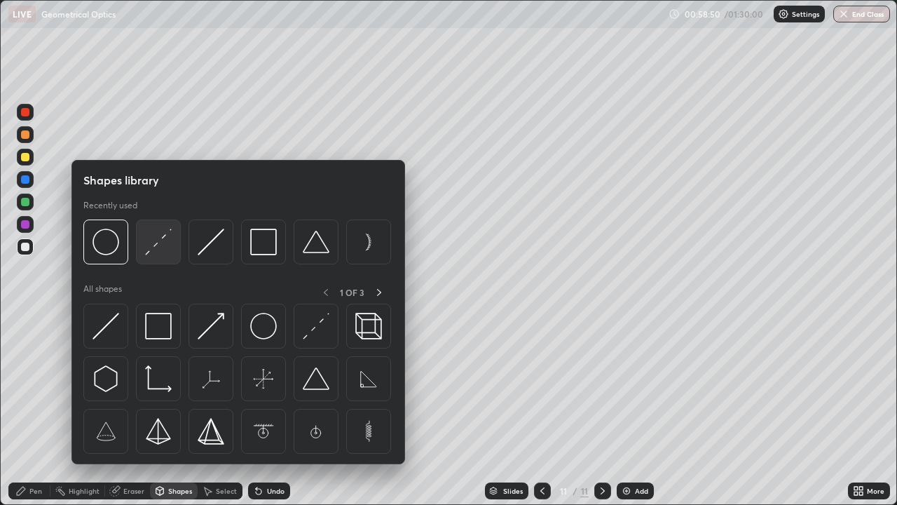
click at [162, 250] on img at bounding box center [158, 242] width 27 height 27
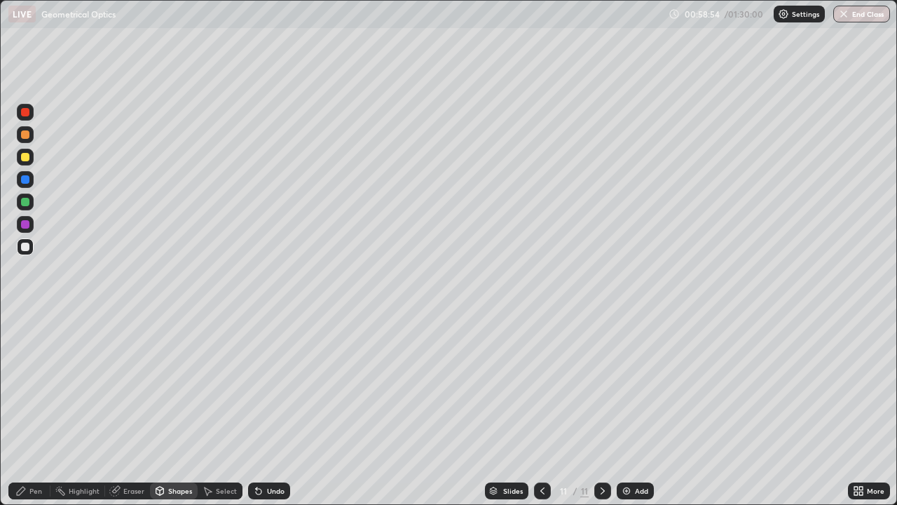
click at [182, 409] on div "Shapes" at bounding box center [180, 490] width 24 height 7
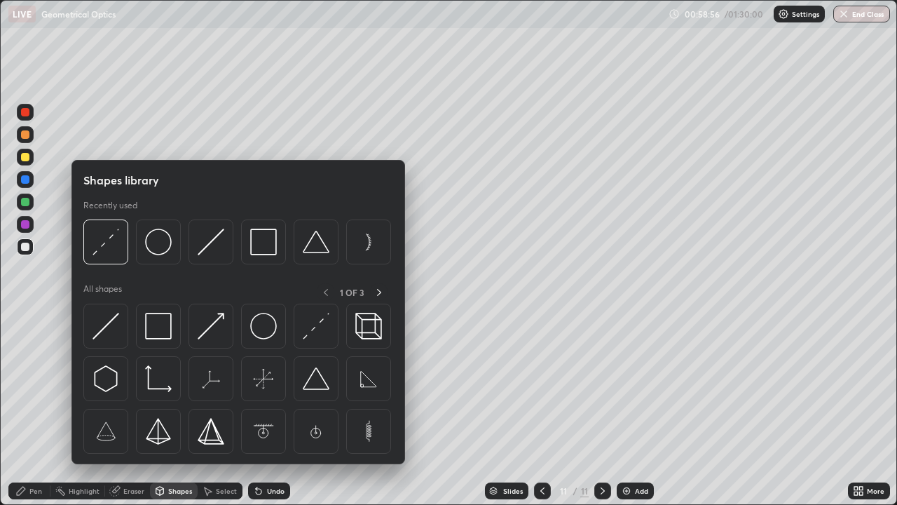
click at [25, 158] on div at bounding box center [25, 157] width 8 height 8
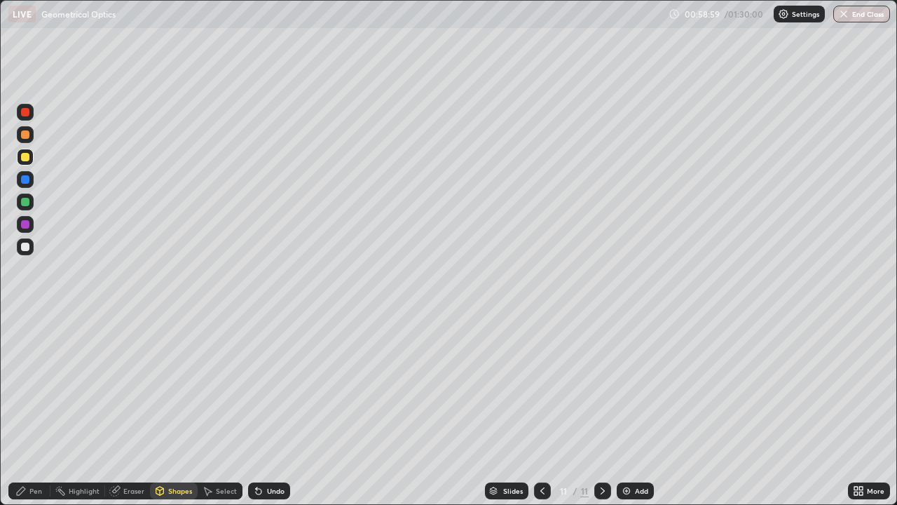
click at [271, 409] on div "Undo" at bounding box center [276, 490] width 18 height 7
click at [179, 409] on div "Shapes" at bounding box center [180, 490] width 24 height 7
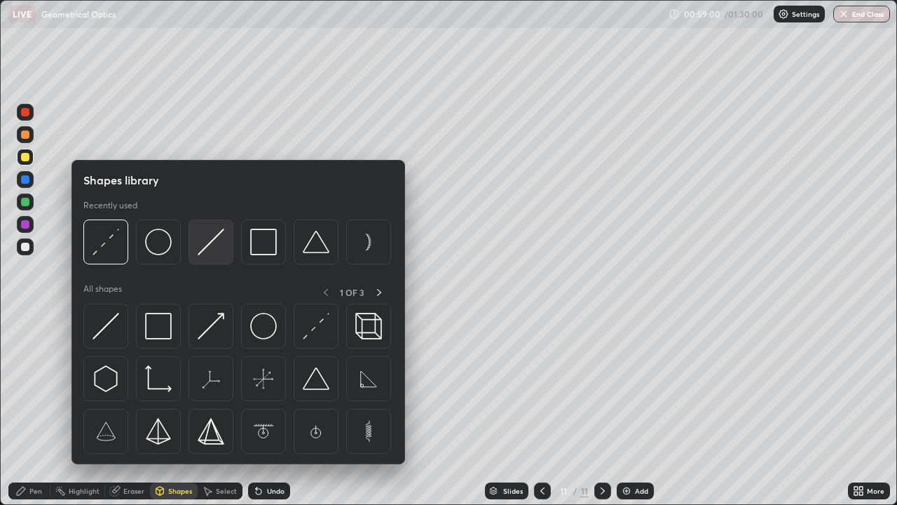
click at [201, 246] on img at bounding box center [211, 242] width 27 height 27
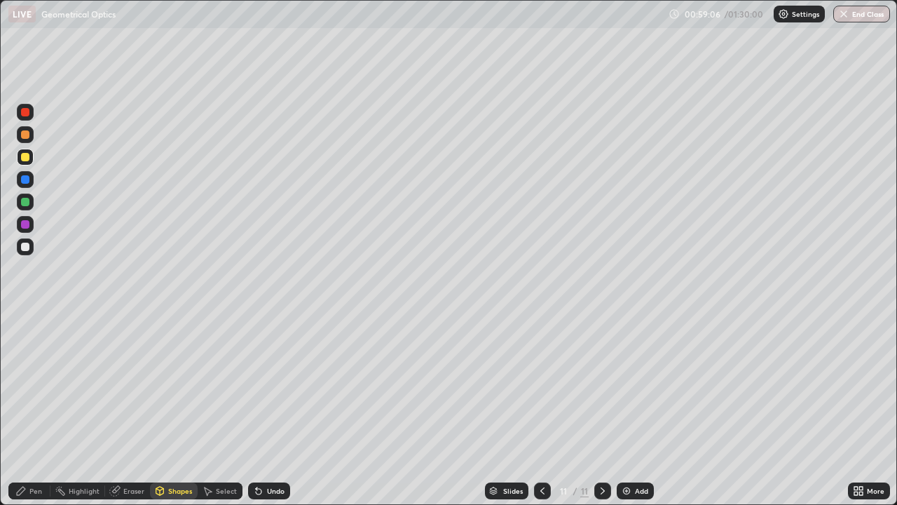
click at [29, 409] on div "Pen" at bounding box center [29, 490] width 42 height 17
click at [25, 250] on div at bounding box center [25, 247] width 8 height 8
click at [24, 179] on div at bounding box center [25, 179] width 8 height 8
click at [609, 409] on div at bounding box center [603, 490] width 17 height 17
click at [635, 409] on div "Add" at bounding box center [641, 490] width 13 height 7
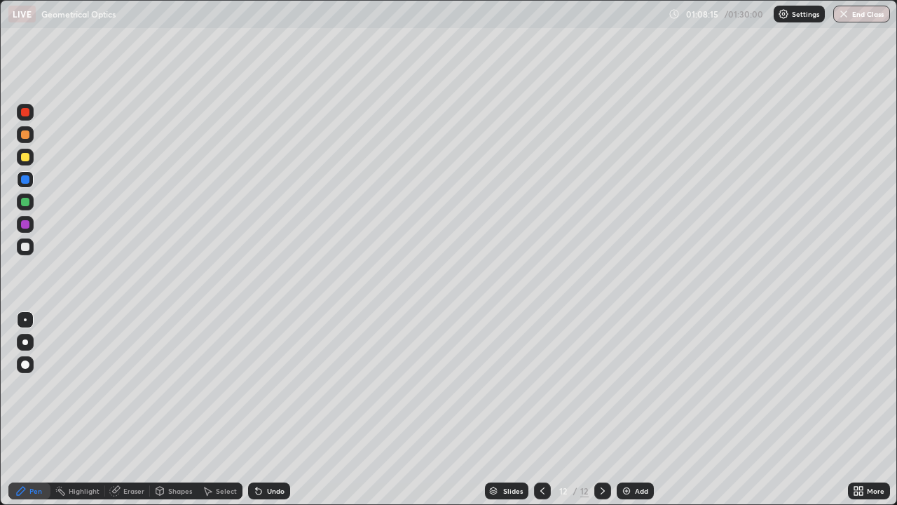
click at [184, 409] on div "Shapes" at bounding box center [180, 490] width 24 height 7
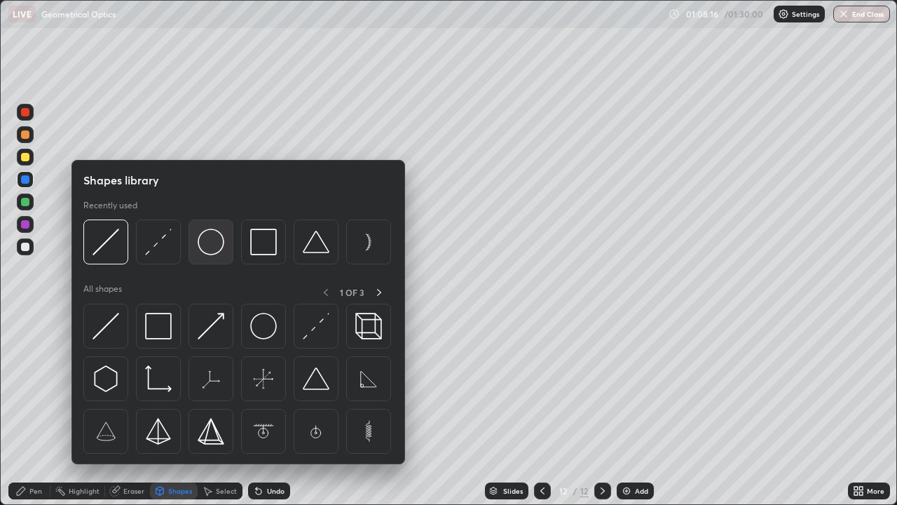
click at [218, 250] on img at bounding box center [211, 242] width 27 height 27
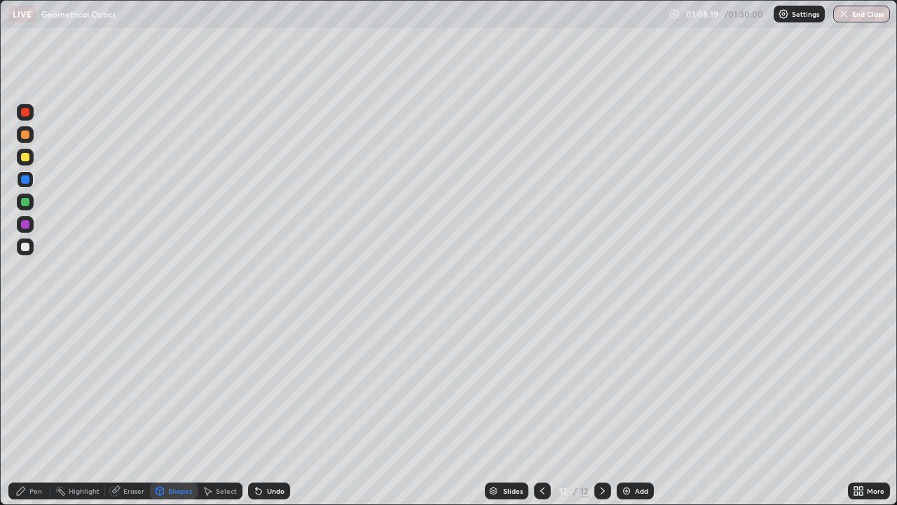
click at [269, 409] on div "Undo" at bounding box center [269, 490] width 42 height 17
click at [173, 409] on div "Shapes" at bounding box center [180, 490] width 24 height 7
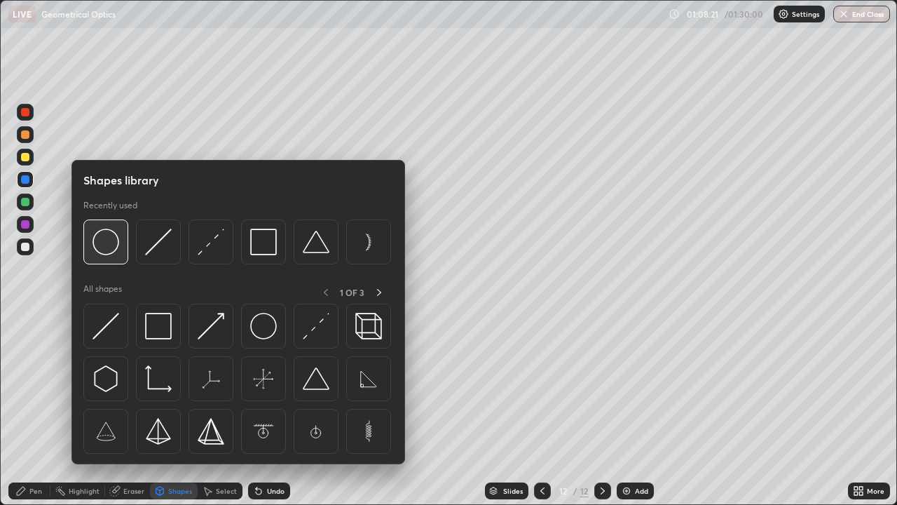
click at [107, 238] on img at bounding box center [106, 242] width 27 height 27
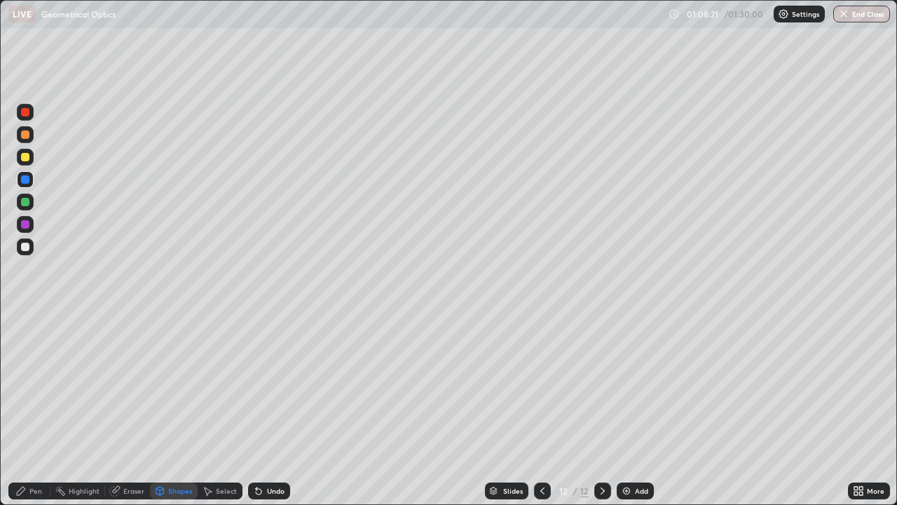
click at [27, 244] on div at bounding box center [25, 247] width 8 height 8
click at [172, 409] on div "Shapes" at bounding box center [180, 490] width 24 height 7
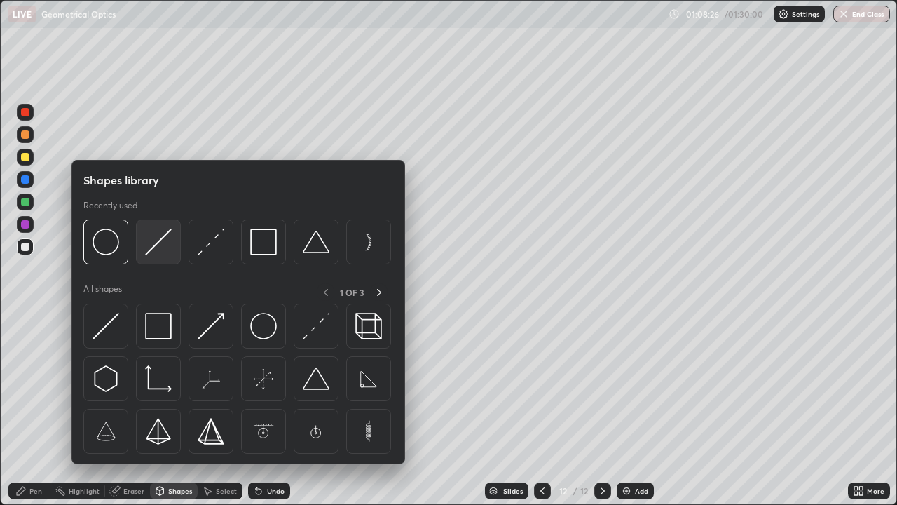
click at [153, 250] on img at bounding box center [158, 242] width 27 height 27
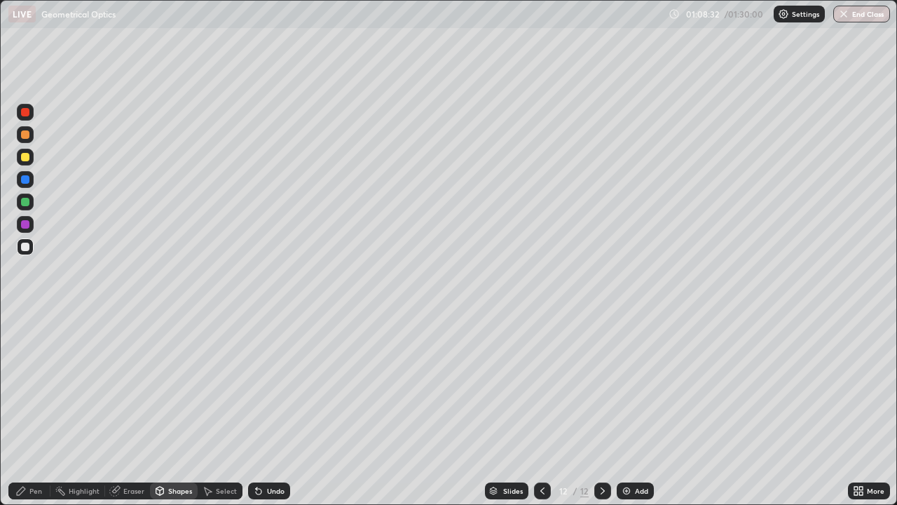
click at [36, 409] on div "Pen" at bounding box center [35, 490] width 13 height 7
click at [25, 182] on div at bounding box center [25, 179] width 8 height 8
click at [31, 158] on div at bounding box center [25, 157] width 17 height 17
click at [27, 247] on div at bounding box center [25, 247] width 8 height 8
click at [25, 158] on div at bounding box center [25, 157] width 8 height 8
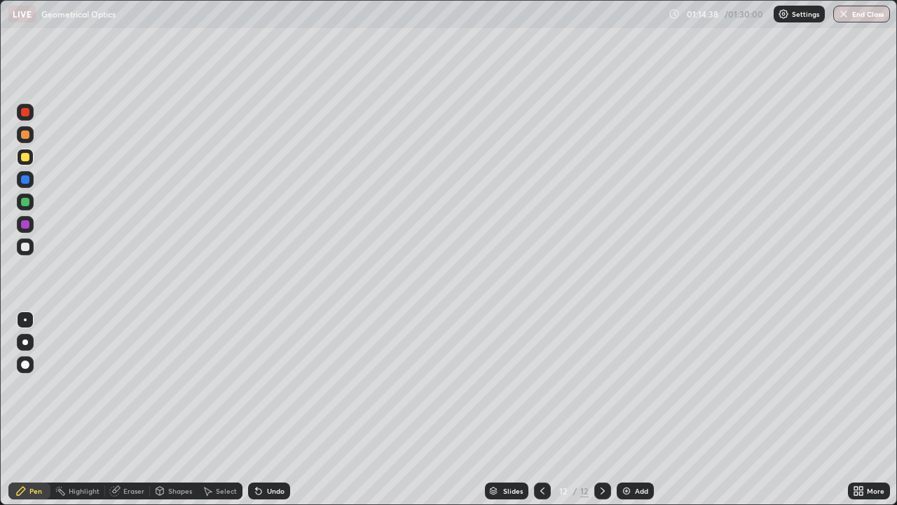
click at [630, 409] on img at bounding box center [626, 490] width 11 height 11
click at [189, 409] on div "Shapes" at bounding box center [180, 490] width 24 height 7
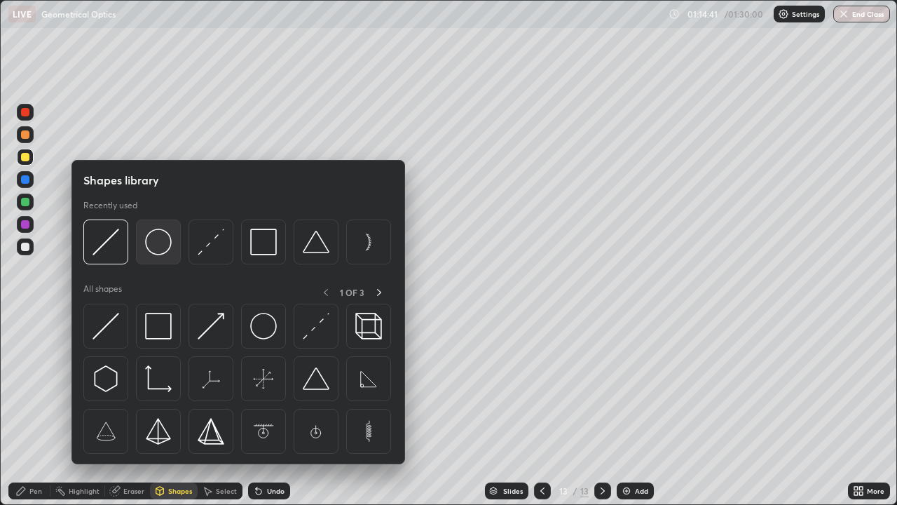
click at [166, 252] on img at bounding box center [158, 242] width 27 height 27
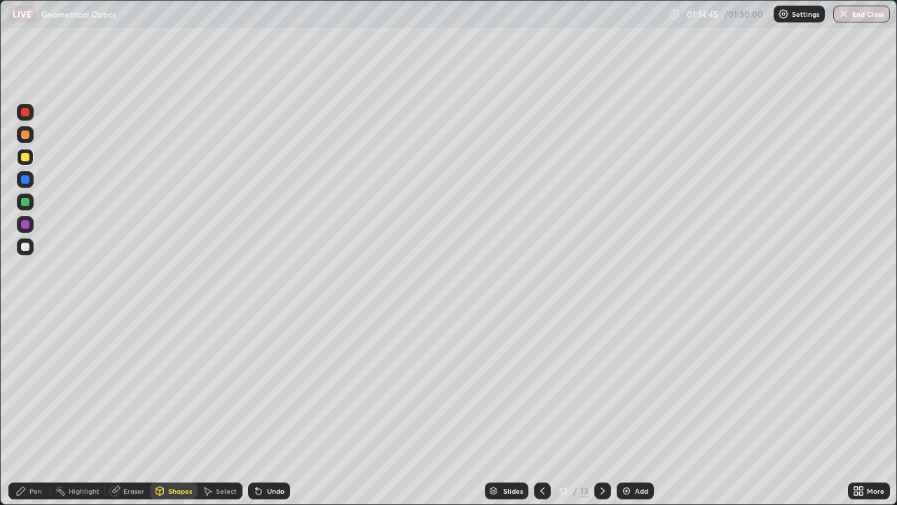
click at [176, 409] on div "Shapes" at bounding box center [180, 490] width 24 height 7
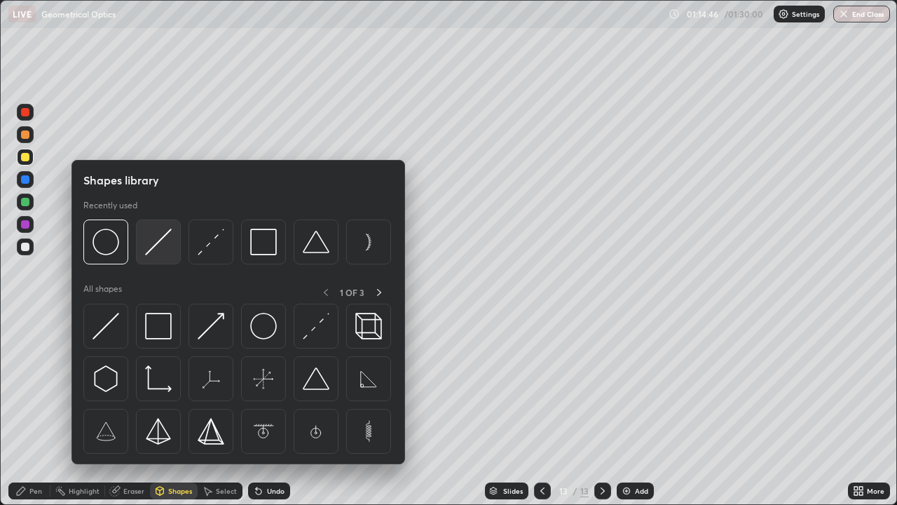
click at [159, 250] on img at bounding box center [158, 242] width 27 height 27
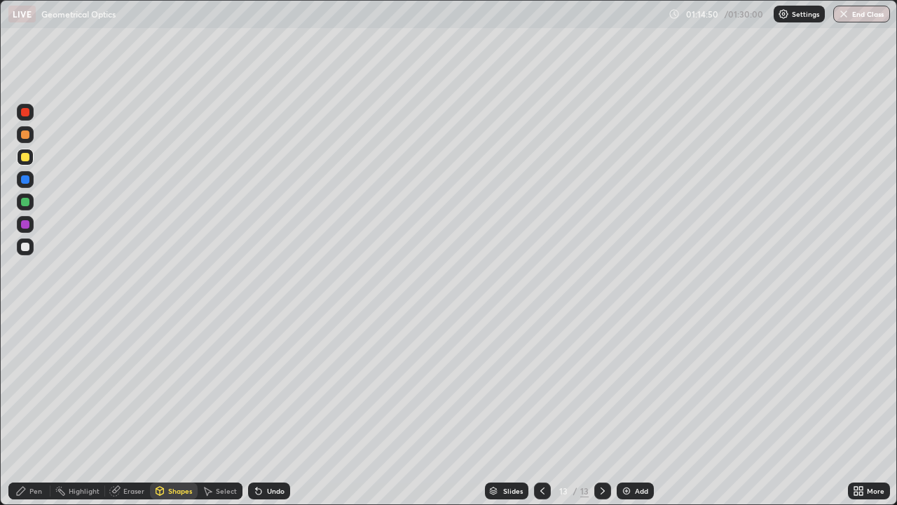
click at [24, 182] on div at bounding box center [25, 179] width 8 height 8
click at [36, 409] on div "Pen" at bounding box center [35, 490] width 13 height 7
click at [25, 202] on div at bounding box center [25, 202] width 8 height 8
click at [176, 409] on div "Shapes" at bounding box center [180, 490] width 24 height 7
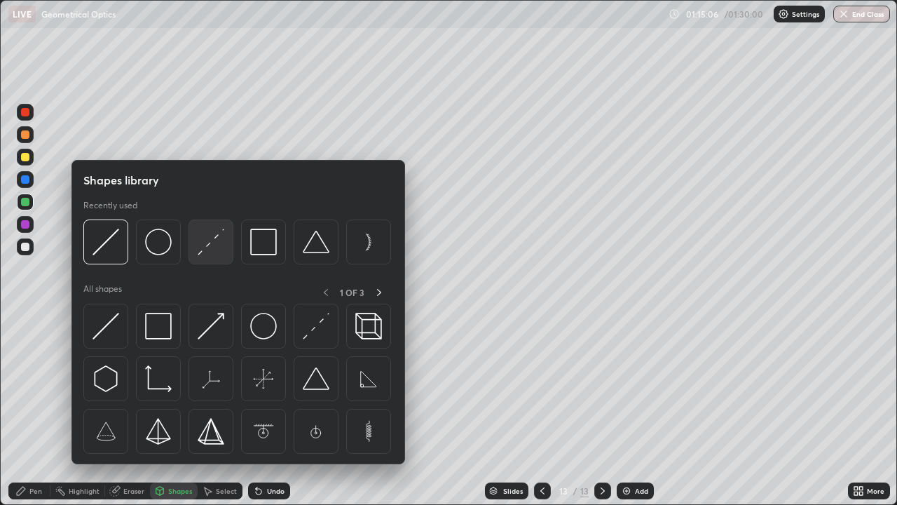
click at [210, 245] on img at bounding box center [211, 242] width 27 height 27
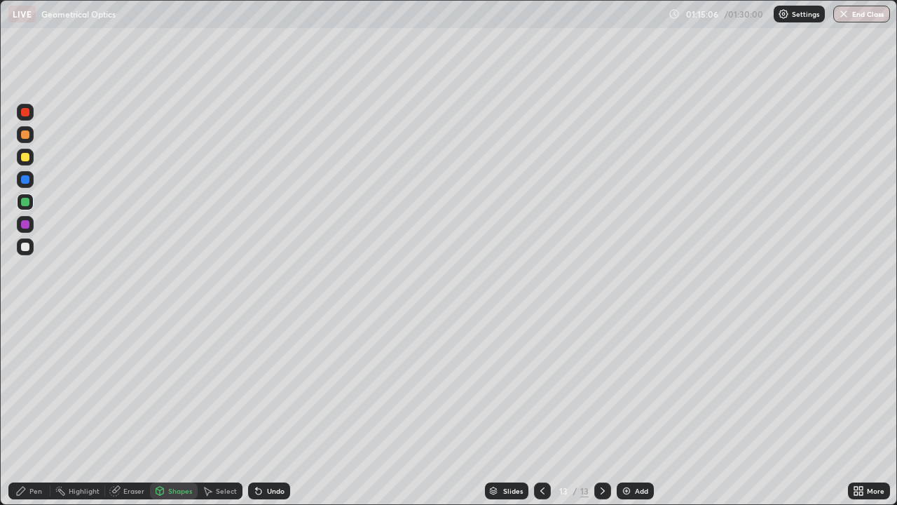
click at [28, 248] on div at bounding box center [25, 247] width 8 height 8
click at [24, 246] on div at bounding box center [25, 247] width 8 height 8
click at [31, 409] on div "Pen" at bounding box center [35, 490] width 13 height 7
click at [25, 178] on div at bounding box center [25, 179] width 8 height 8
click at [29, 245] on div at bounding box center [25, 247] width 8 height 8
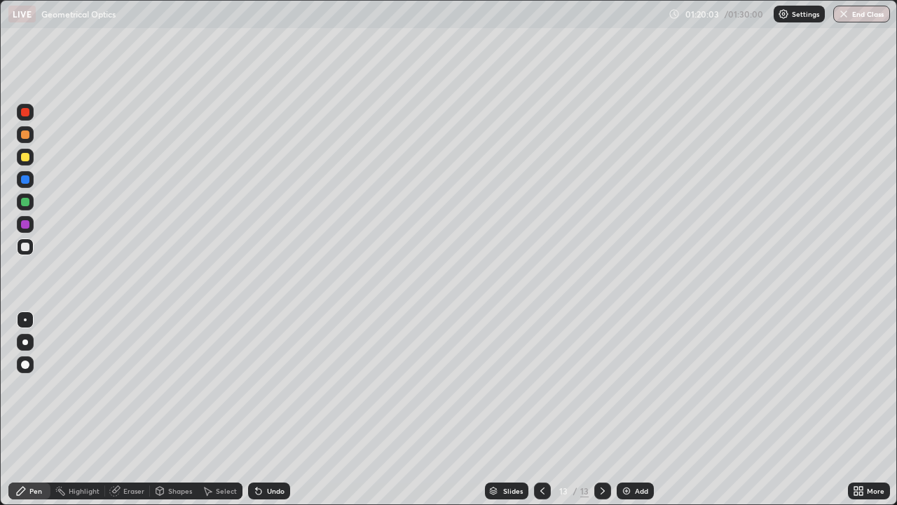
click at [23, 114] on div at bounding box center [25, 112] width 8 height 8
click at [27, 248] on div at bounding box center [25, 247] width 8 height 8
click at [602, 409] on icon at bounding box center [602, 490] width 11 height 11
click at [637, 409] on div "Add" at bounding box center [641, 490] width 13 height 7
click at [186, 409] on div "Shapes" at bounding box center [180, 490] width 24 height 7
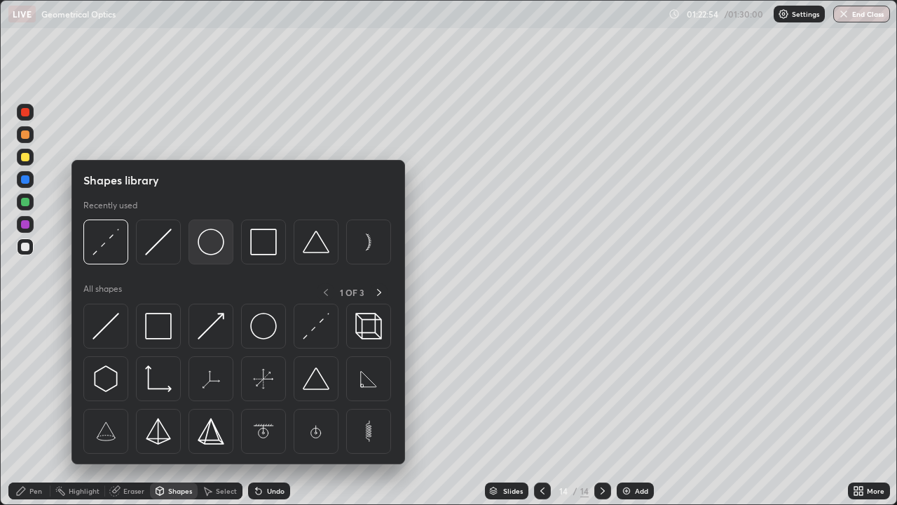
click at [210, 244] on img at bounding box center [211, 242] width 27 height 27
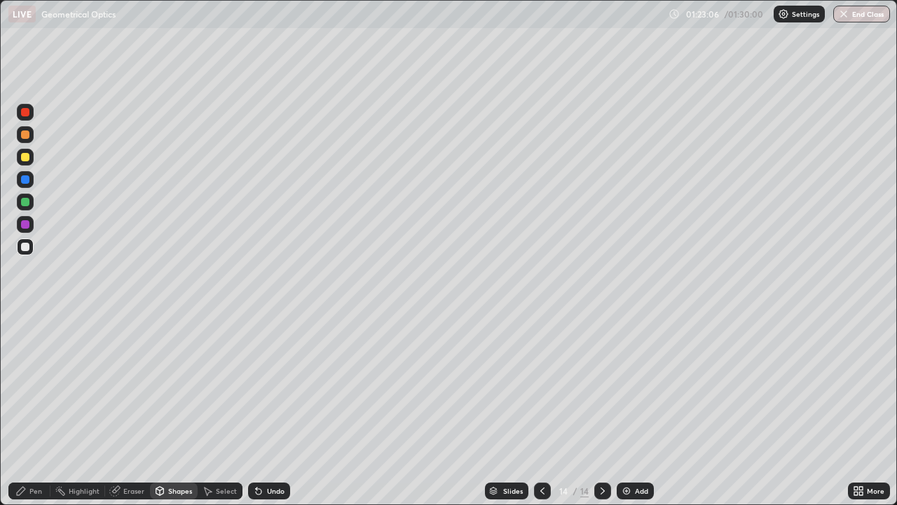
click at [35, 409] on div "Pen" at bounding box center [35, 490] width 13 height 7
click at [177, 409] on div "Shapes" at bounding box center [180, 490] width 24 height 7
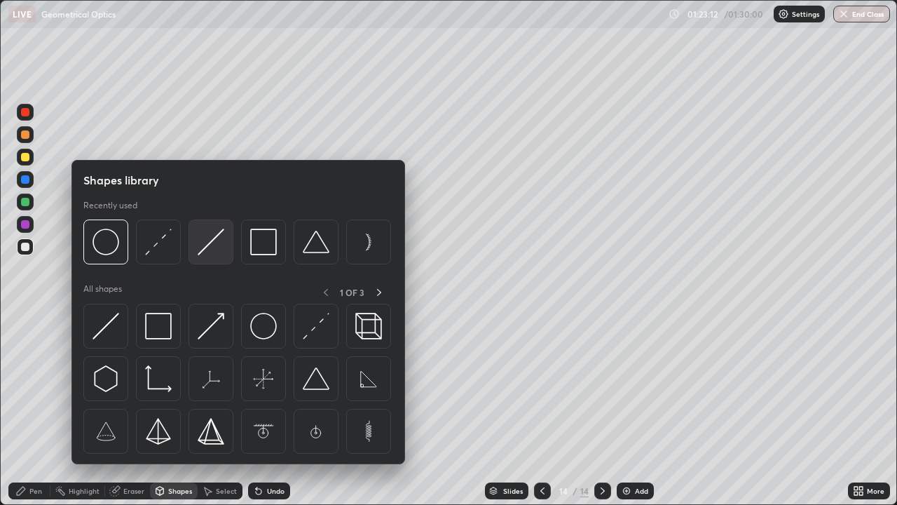
click at [214, 244] on img at bounding box center [211, 242] width 27 height 27
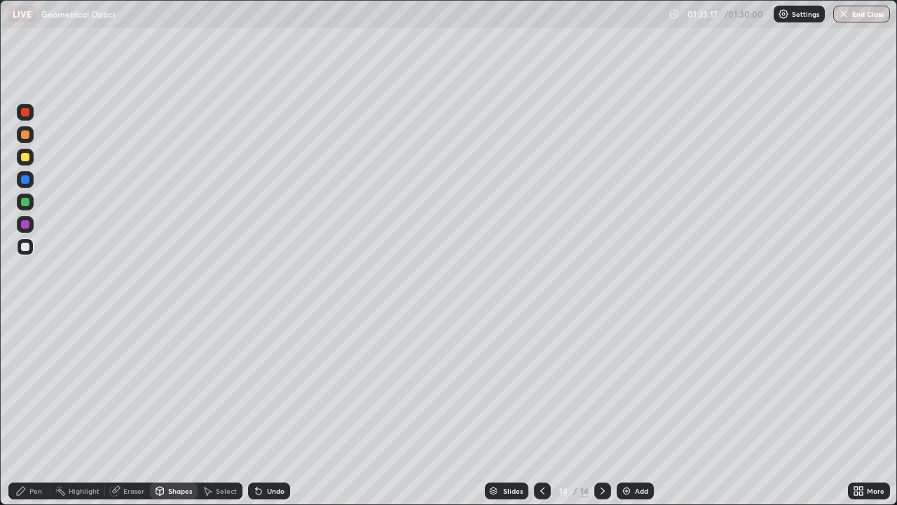
click at [172, 409] on div "Shapes" at bounding box center [180, 490] width 24 height 7
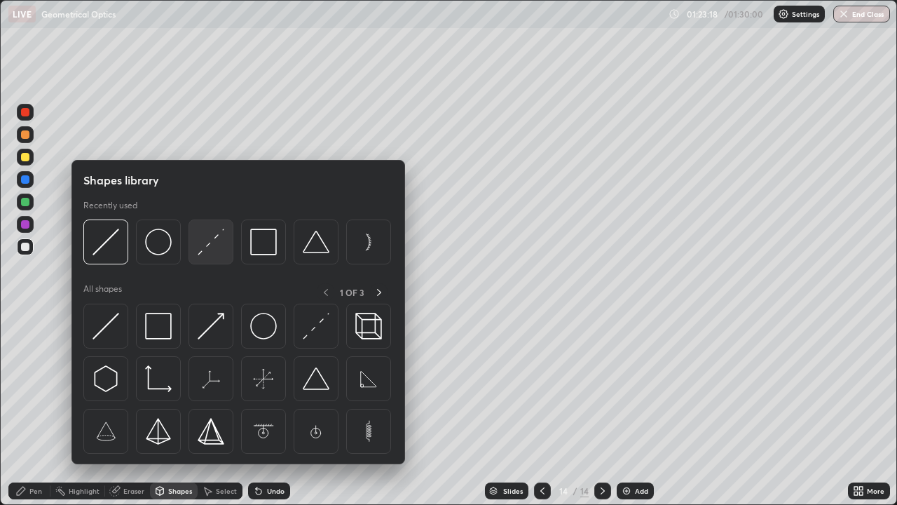
click at [211, 245] on img at bounding box center [211, 242] width 27 height 27
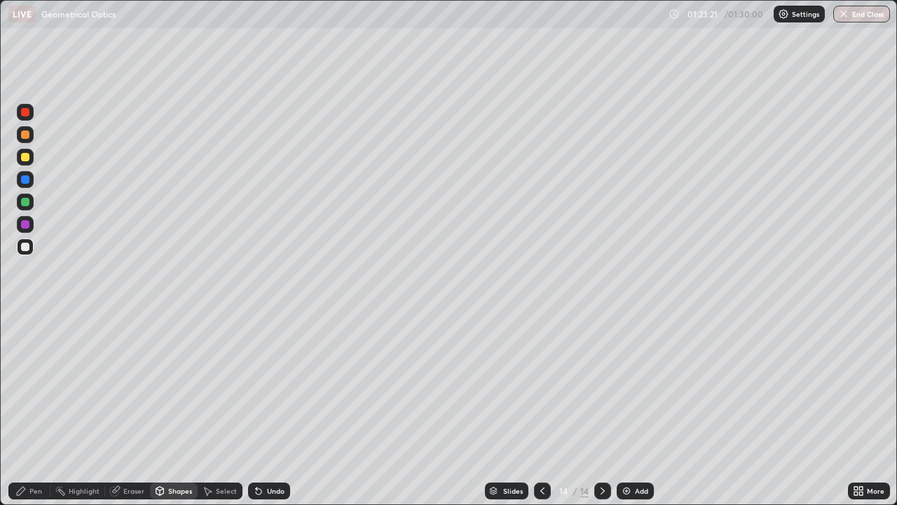
click at [32, 409] on div "Pen" at bounding box center [35, 490] width 13 height 7
click at [25, 179] on div at bounding box center [25, 179] width 8 height 8
click at [26, 156] on div at bounding box center [25, 157] width 8 height 8
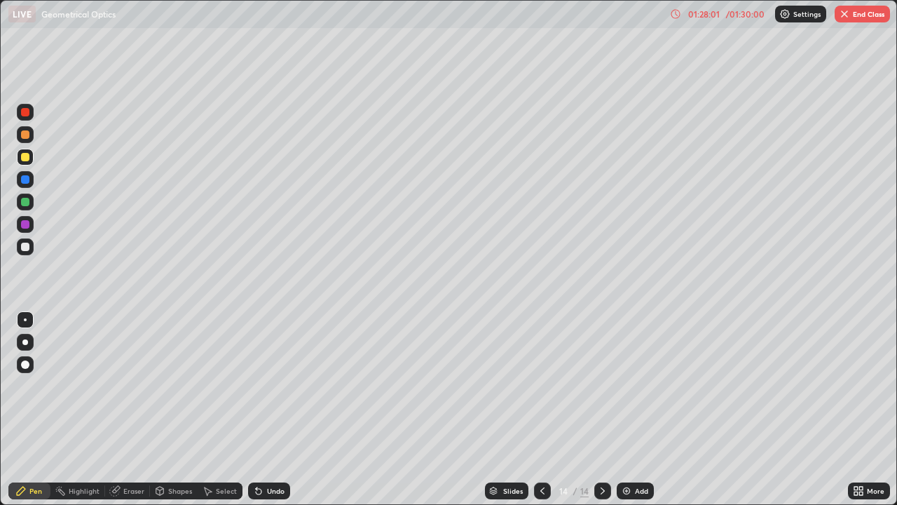
click at [853, 13] on button "End Class" at bounding box center [862, 14] width 55 height 17
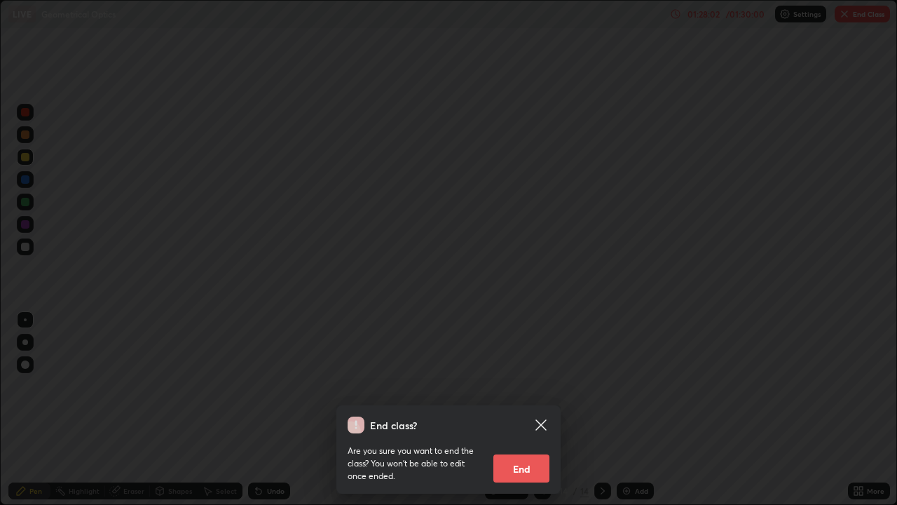
click at [538, 409] on button "End" at bounding box center [522, 468] width 56 height 28
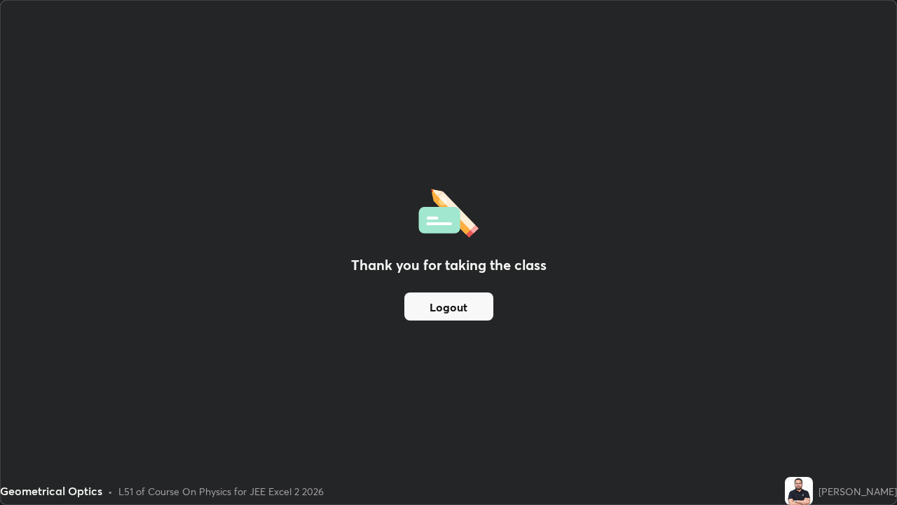
click at [468, 308] on button "Logout" at bounding box center [449, 306] width 89 height 28
